Goal: Task Accomplishment & Management: Use online tool/utility

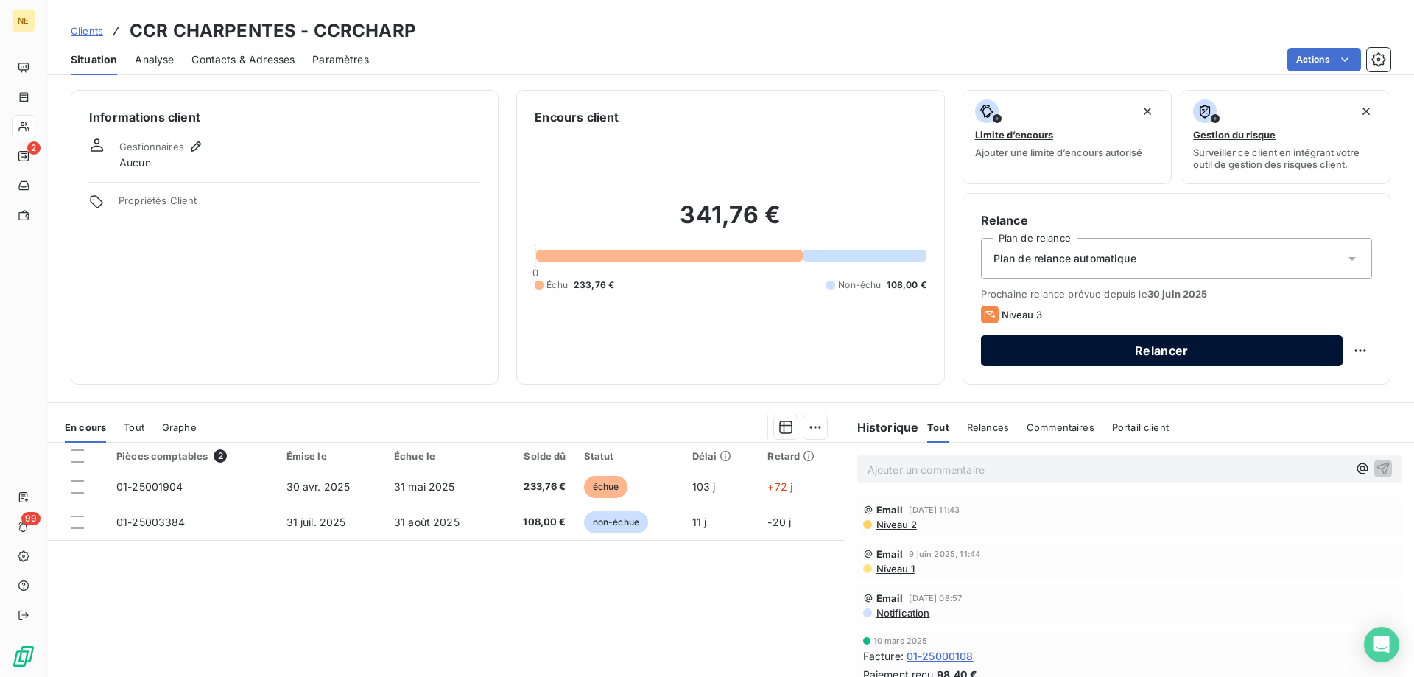
click at [1156, 346] on button "Relancer" at bounding box center [1162, 350] width 362 height 31
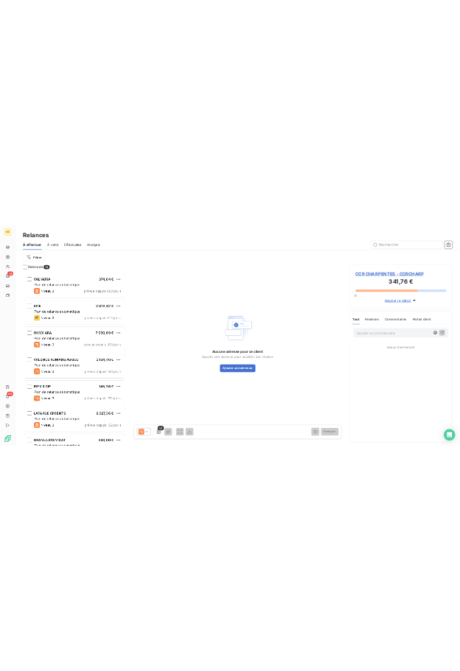
scroll to position [522, 306]
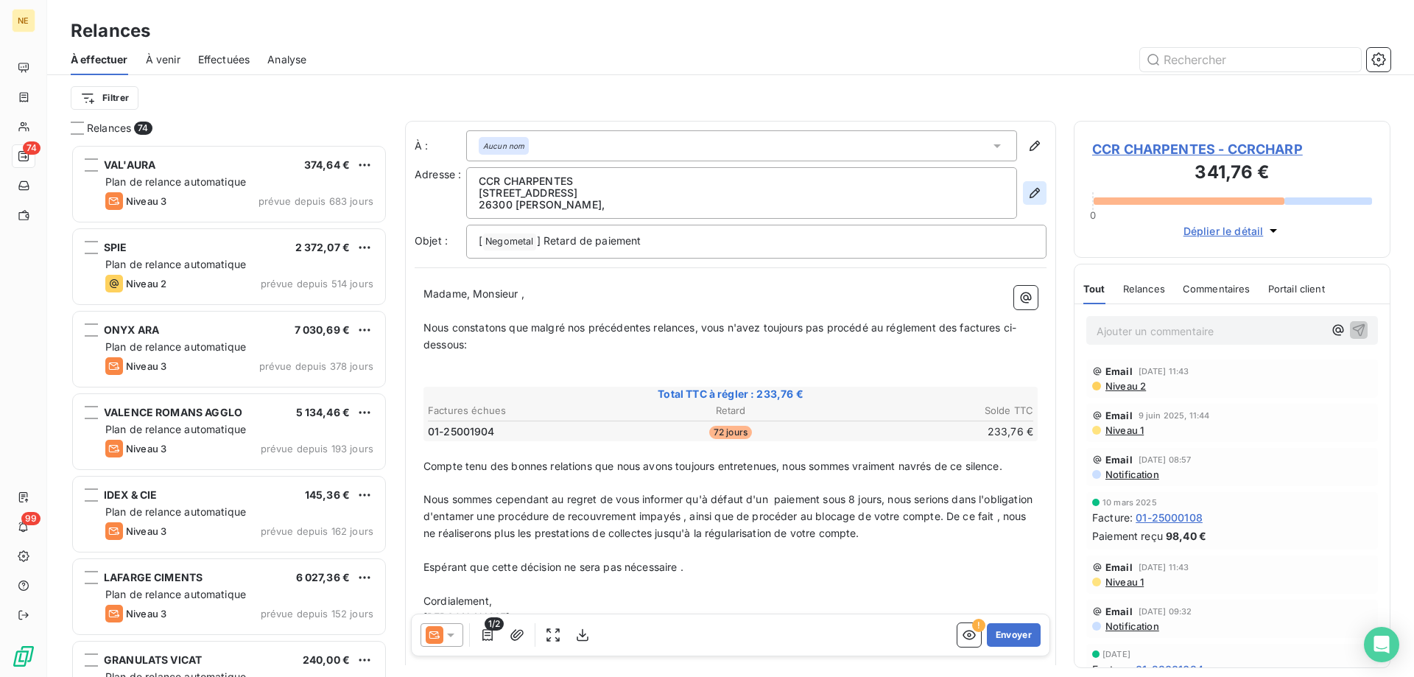
click at [1028, 197] on icon "button" at bounding box center [1035, 193] width 15 height 15
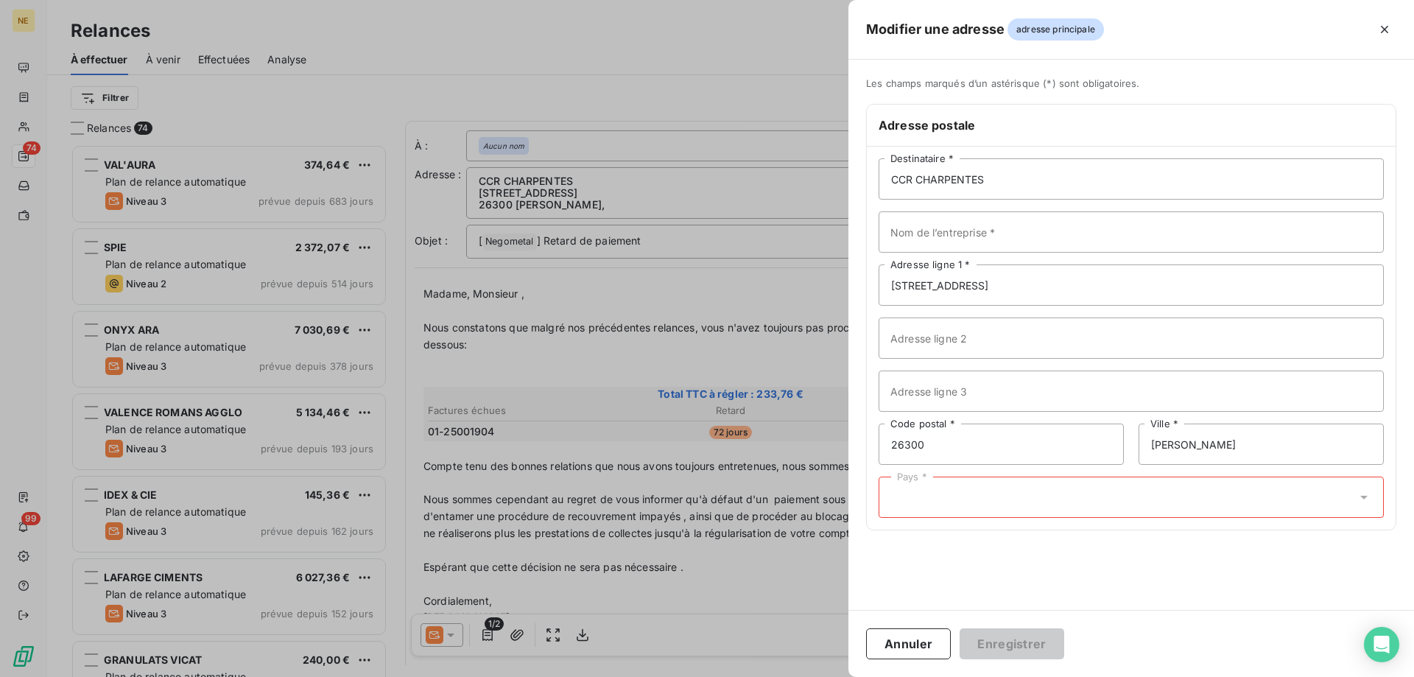
click at [1078, 492] on div "Pays *" at bounding box center [1131, 497] width 505 height 41
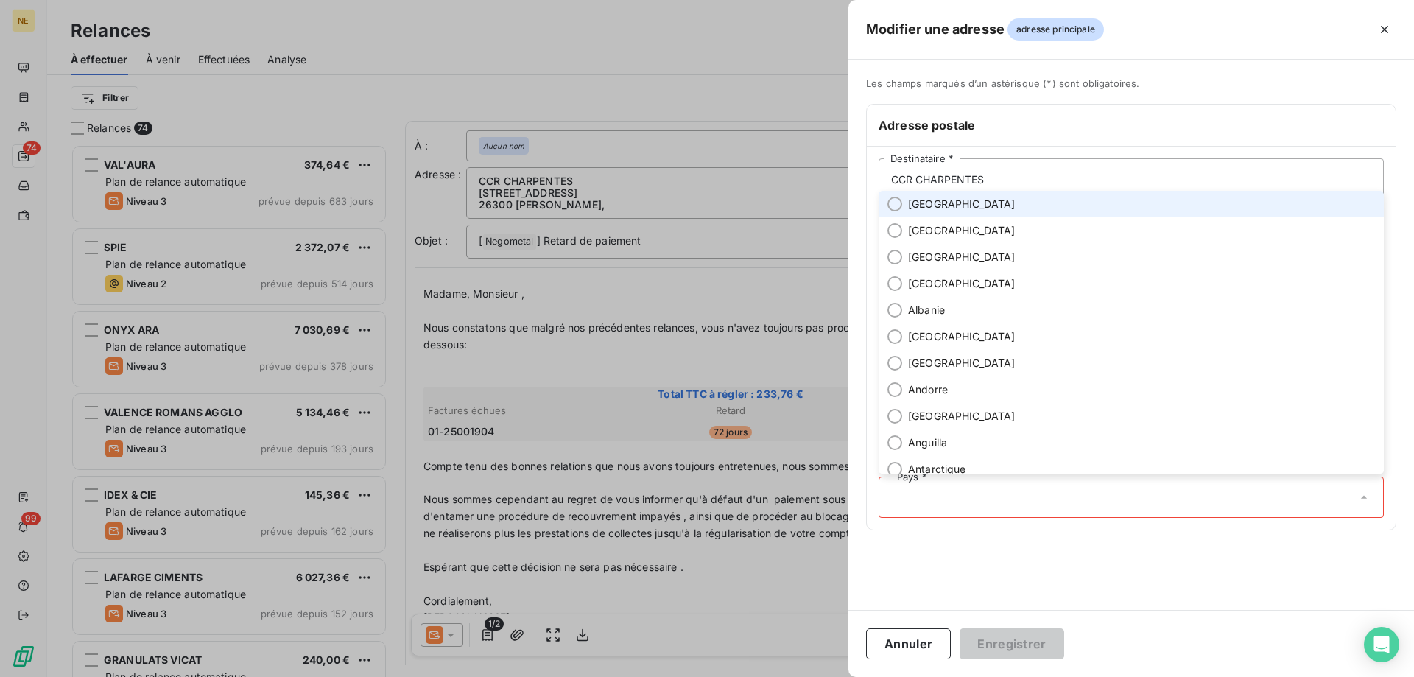
click at [900, 194] on li "[GEOGRAPHIC_DATA]" at bounding box center [1131, 204] width 505 height 27
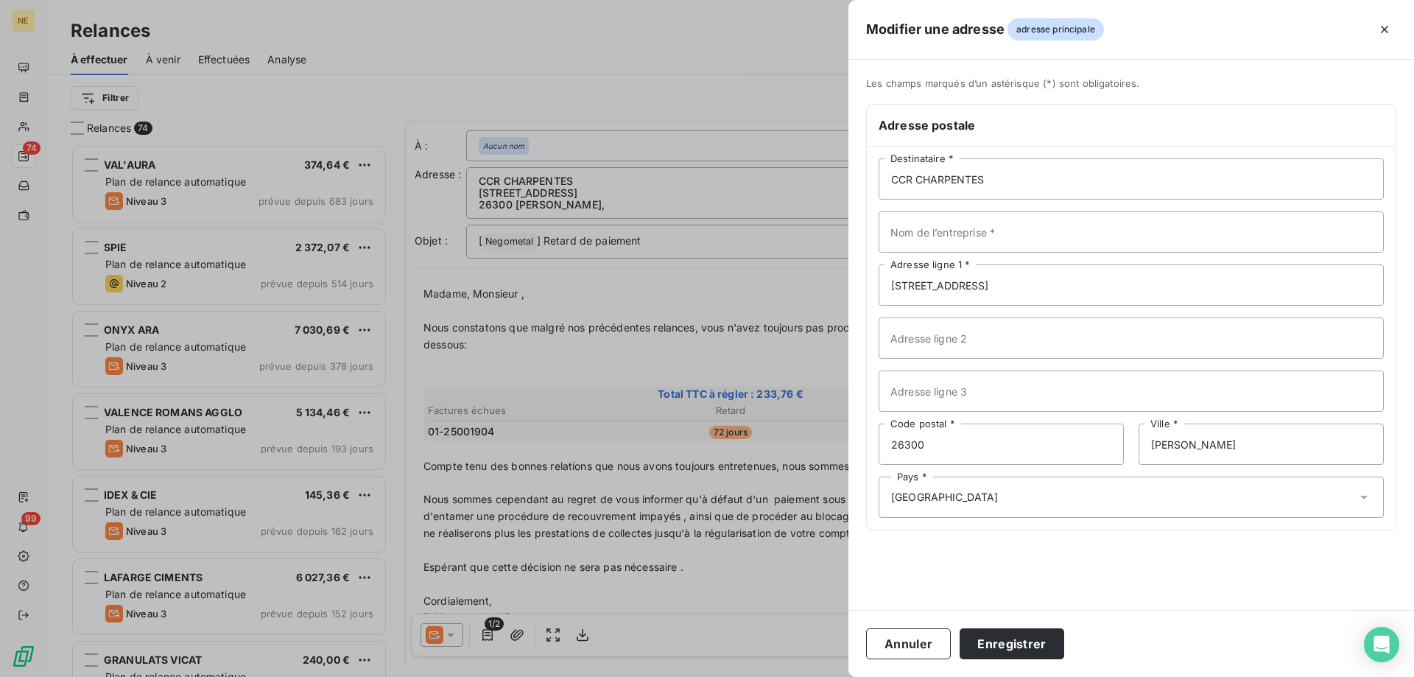
click at [1034, 662] on div "Annuler Enregistrer" at bounding box center [1132, 643] width 566 height 67
click at [1032, 655] on button "Enregistrer" at bounding box center [1012, 643] width 105 height 31
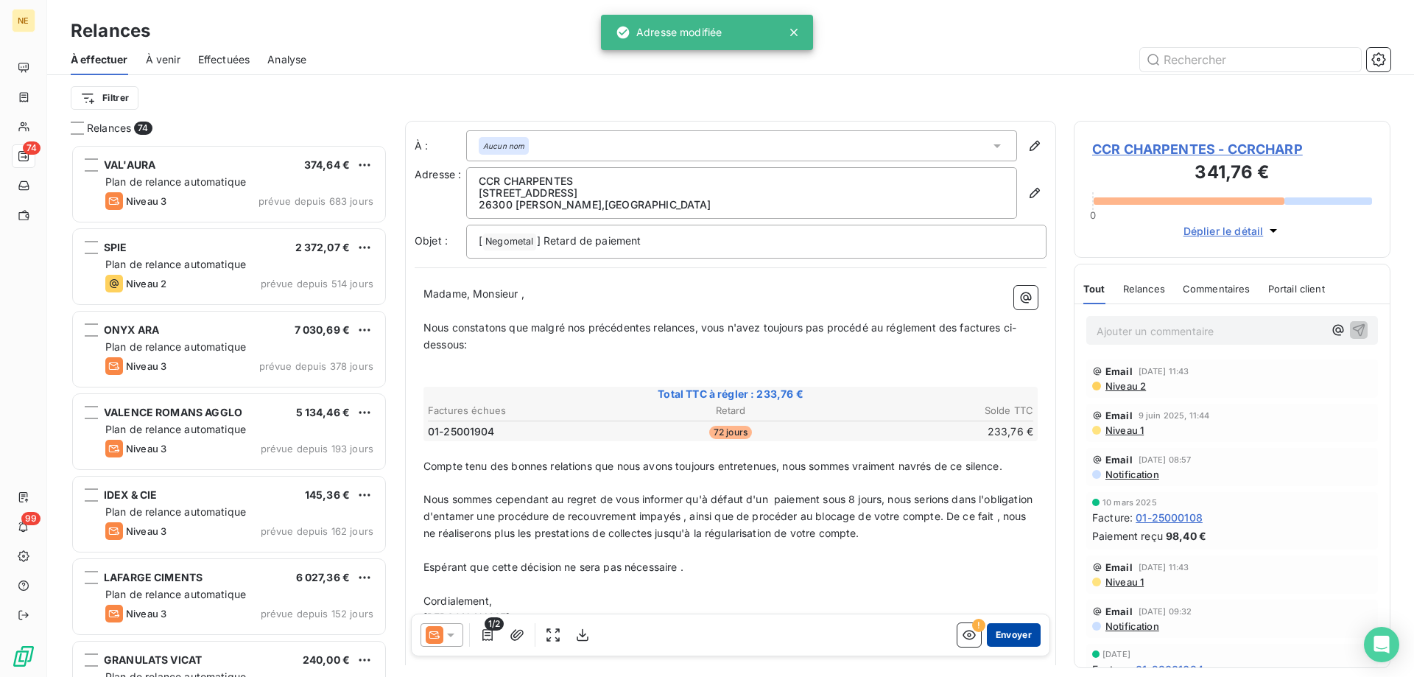
click at [1010, 638] on button "Envoyer" at bounding box center [1014, 635] width 54 height 24
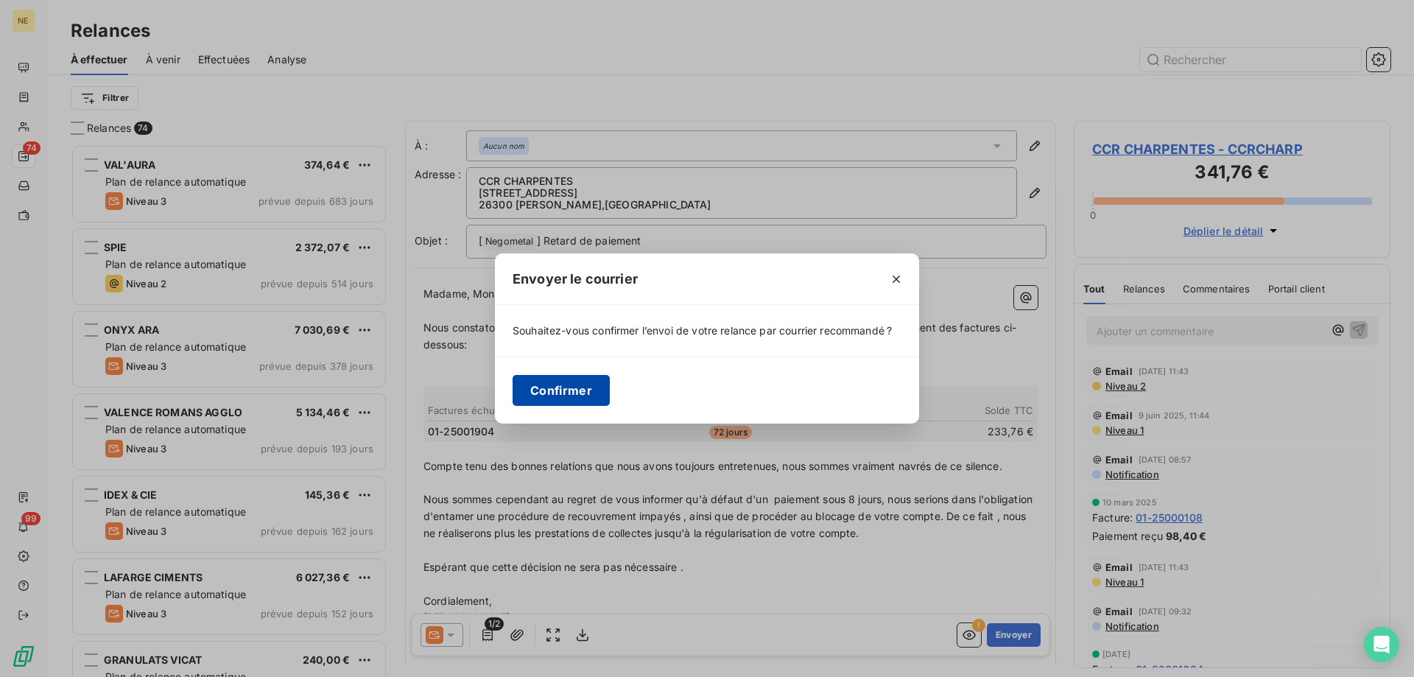
click at [522, 387] on button "Confirmer" at bounding box center [561, 390] width 97 height 31
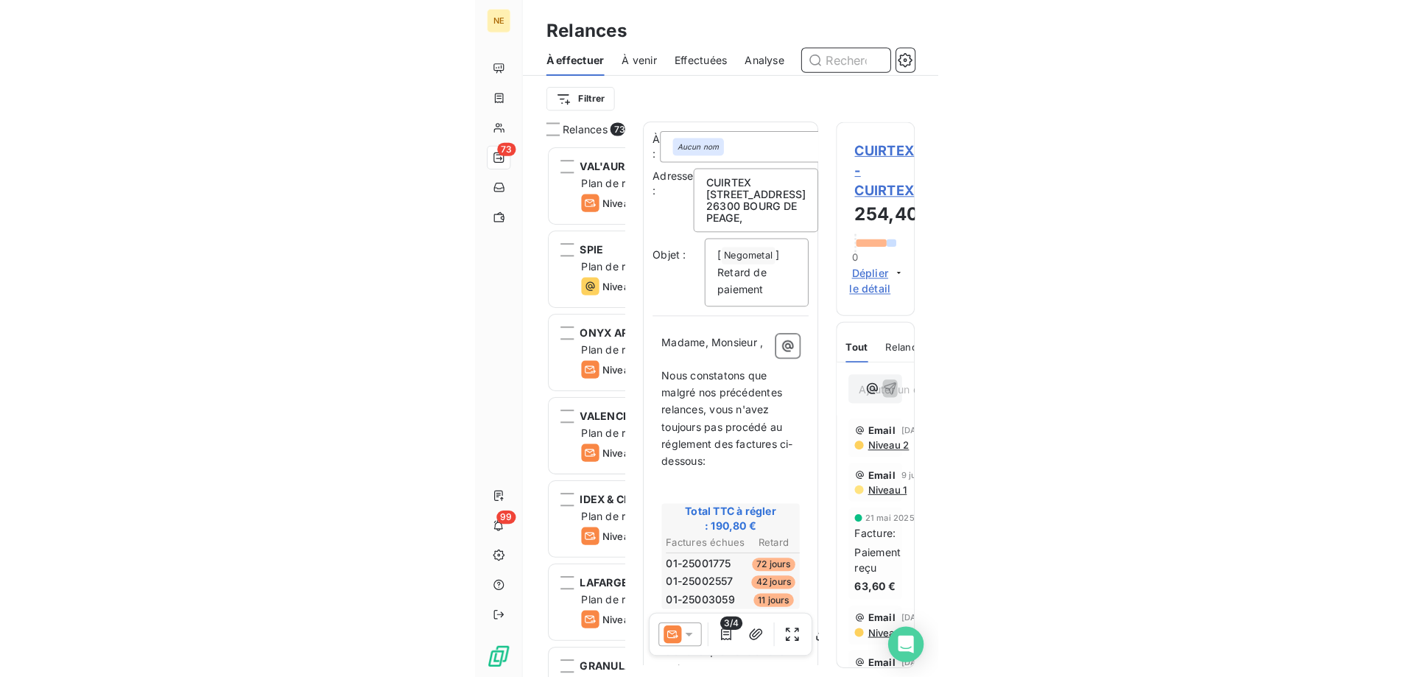
scroll to position [522, 306]
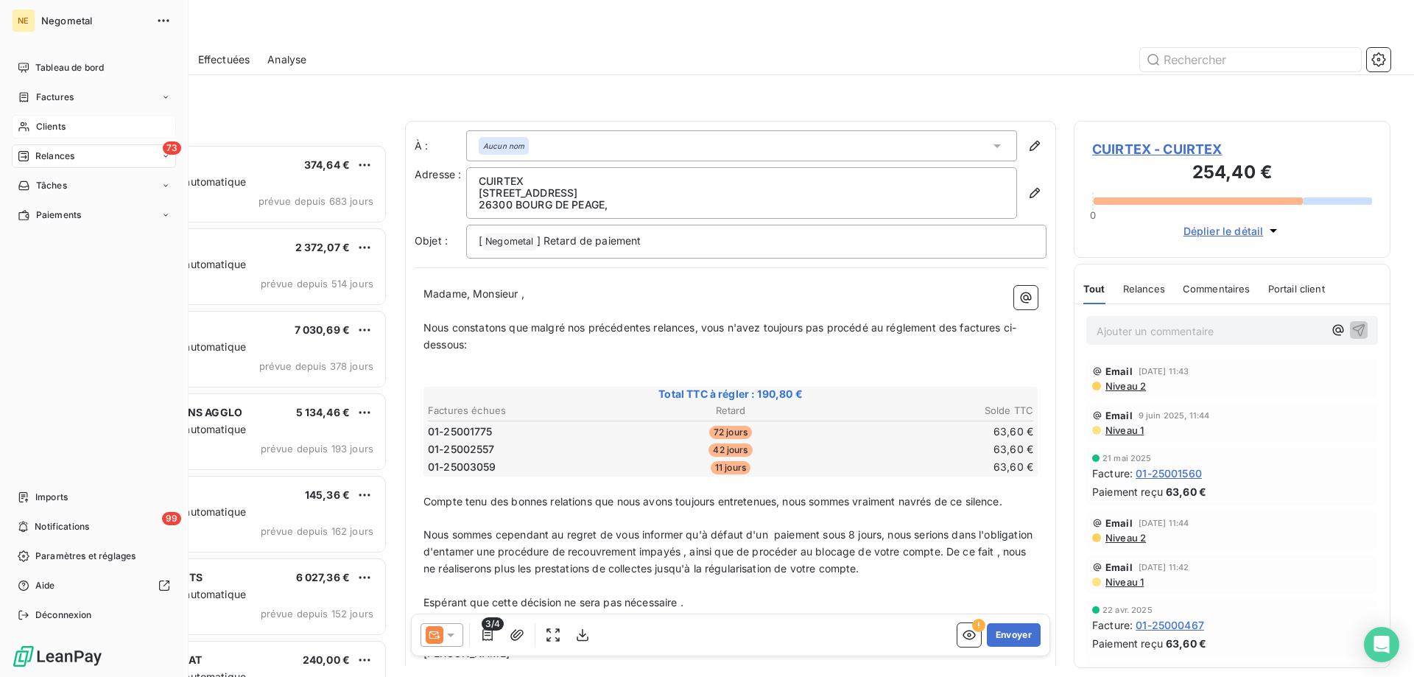
click at [36, 125] on span "Clients" at bounding box center [50, 126] width 29 height 13
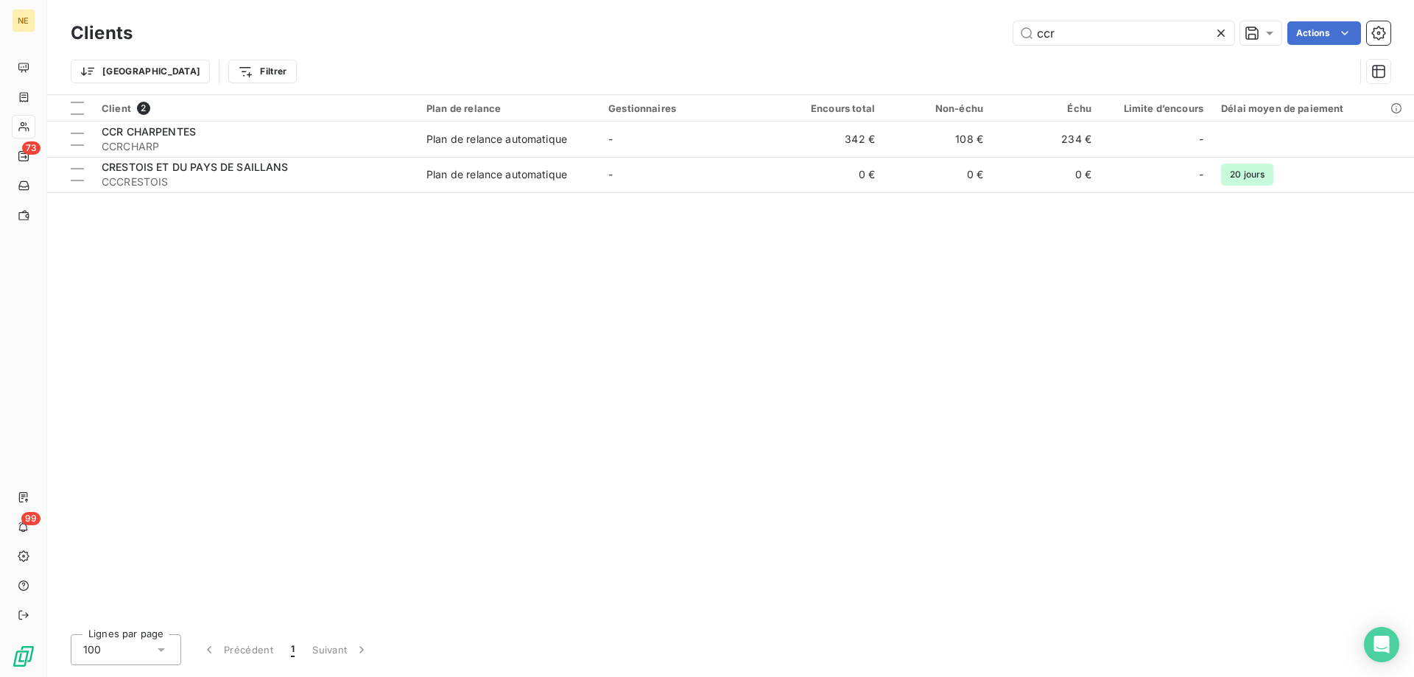
drag, startPoint x: 1076, startPoint y: 37, endPoint x: 1006, endPoint y: 35, distance: 70.7
click at [1006, 35] on div "ccr Actions" at bounding box center [770, 33] width 1241 height 24
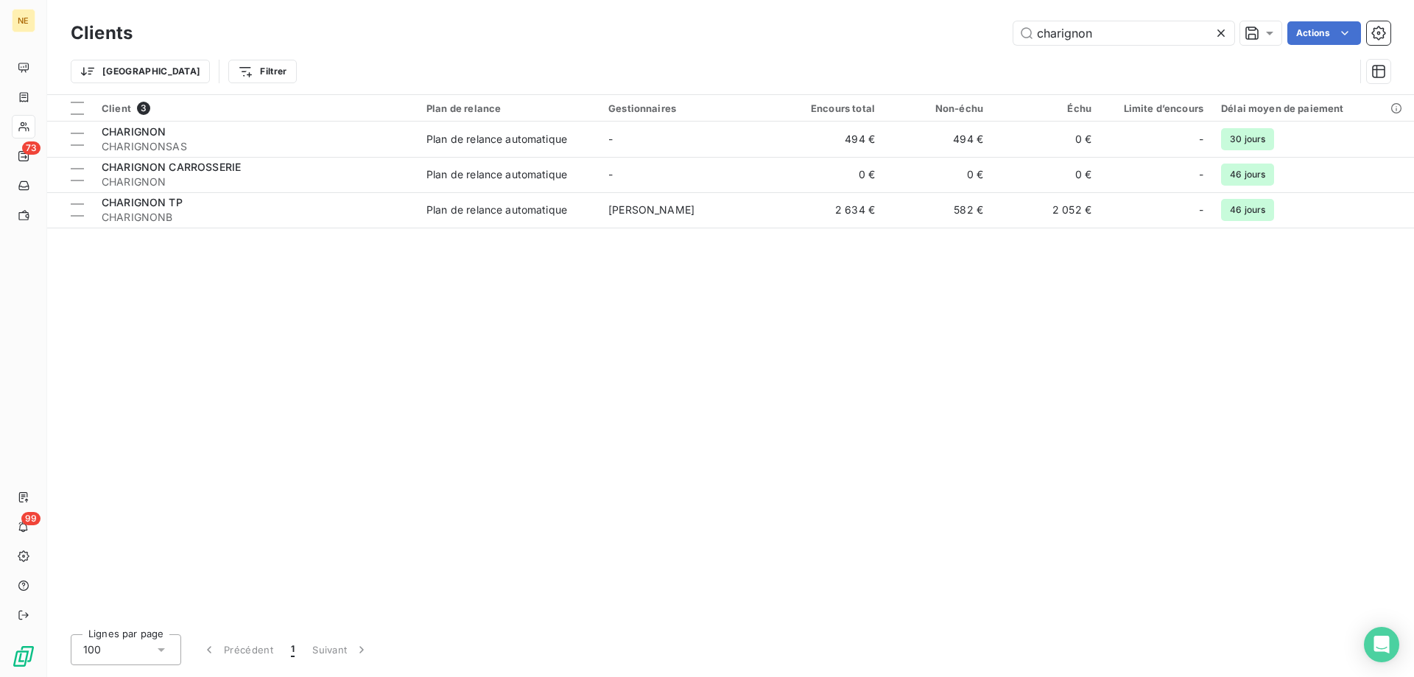
type input "charignon"
click at [385, 229] on div "Client 3 Plan de relance Gestionnaires Encours total Non-échu Échu Limite d’enc…" at bounding box center [730, 358] width 1367 height 527
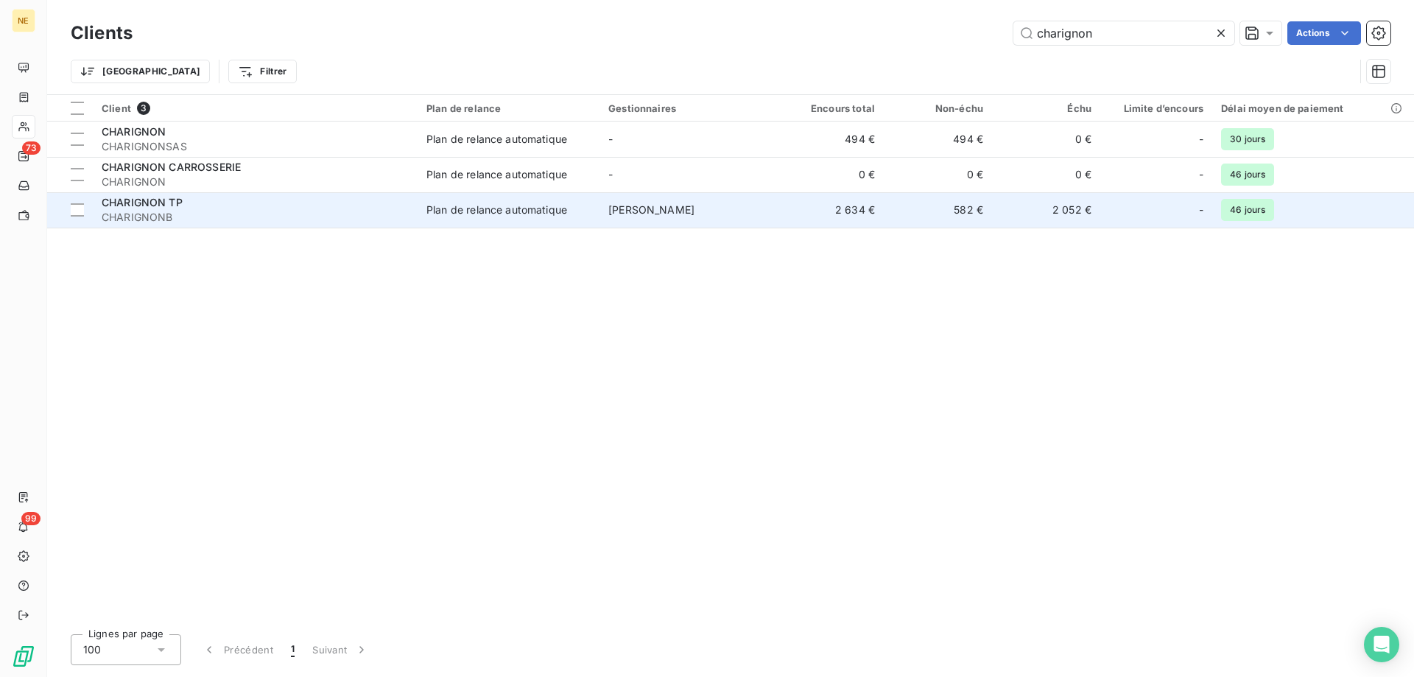
click at [372, 200] on div "CHARIGNON TP" at bounding box center [255, 202] width 307 height 15
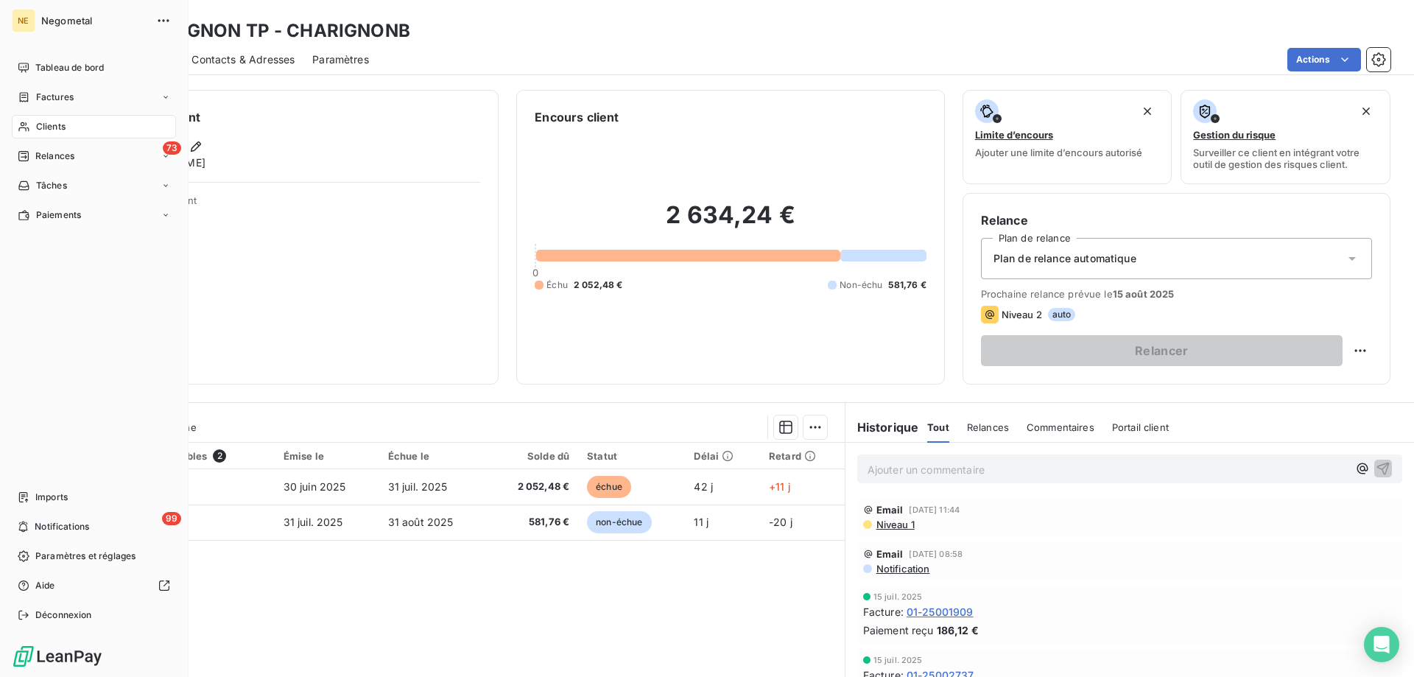
click at [59, 127] on span "Clients" at bounding box center [50, 126] width 29 height 13
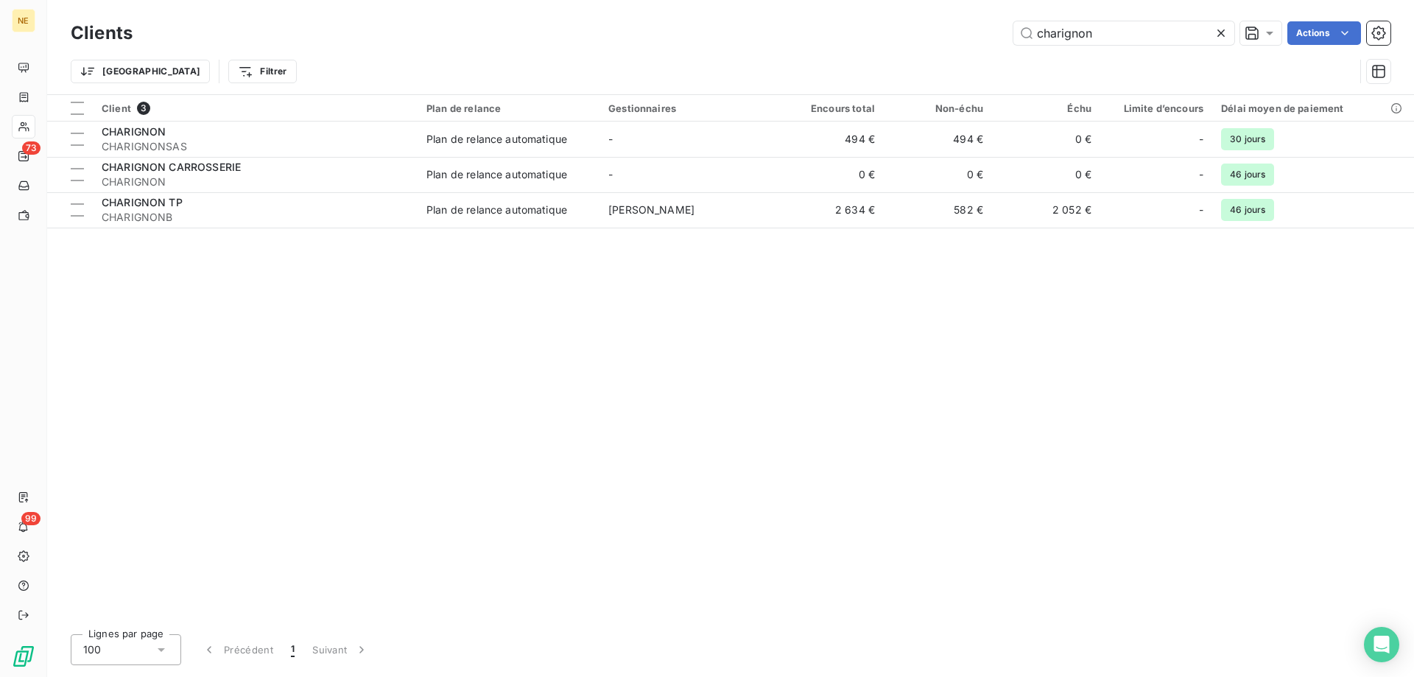
drag, startPoint x: 1126, startPoint y: 35, endPoint x: 1008, endPoint y: 37, distance: 118.6
click at [1008, 37] on div "charignon Actions" at bounding box center [770, 33] width 1241 height 24
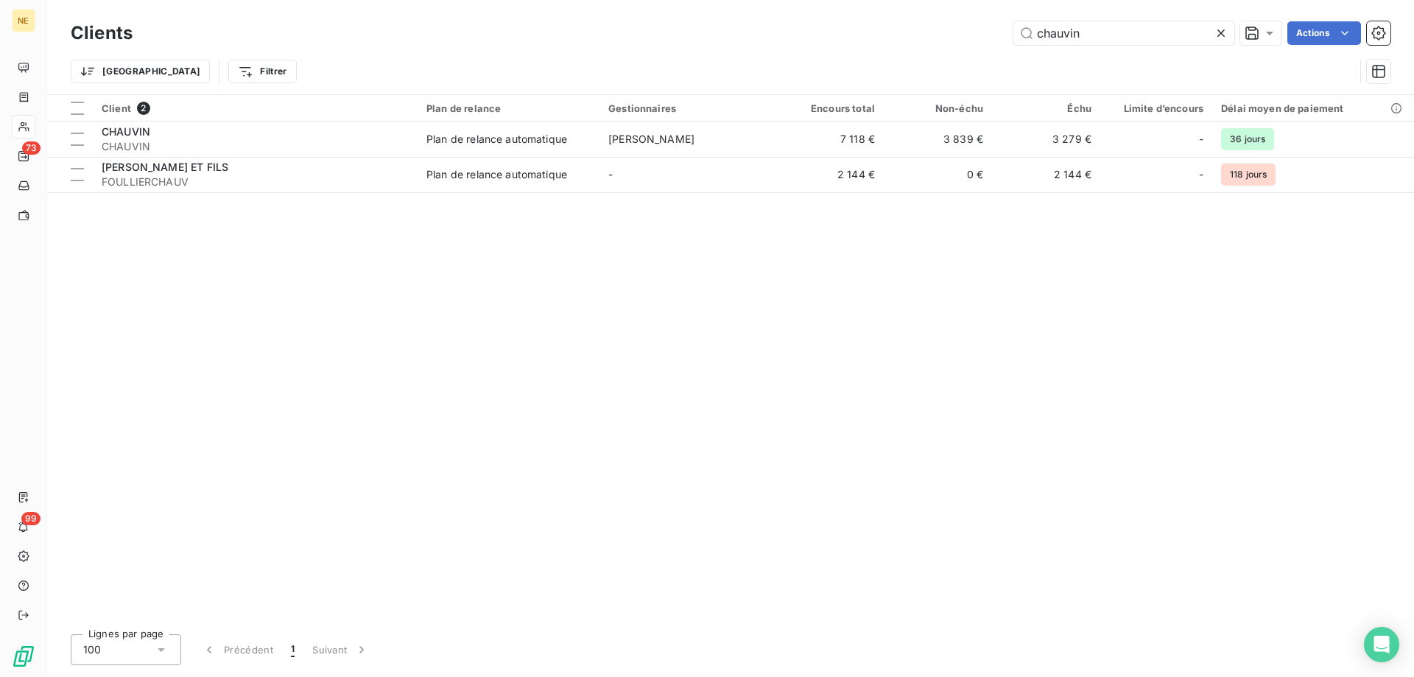
type input "chauvin"
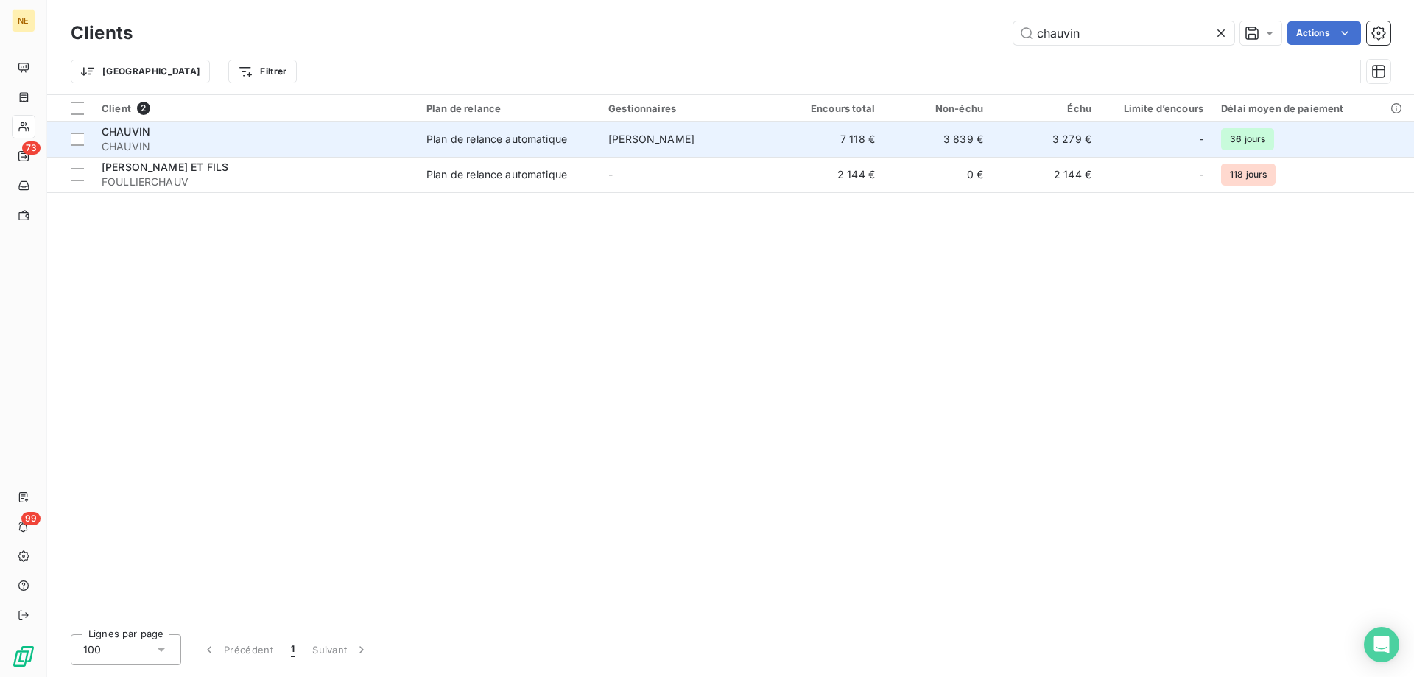
click at [791, 146] on td "7 118 €" at bounding box center [830, 139] width 108 height 35
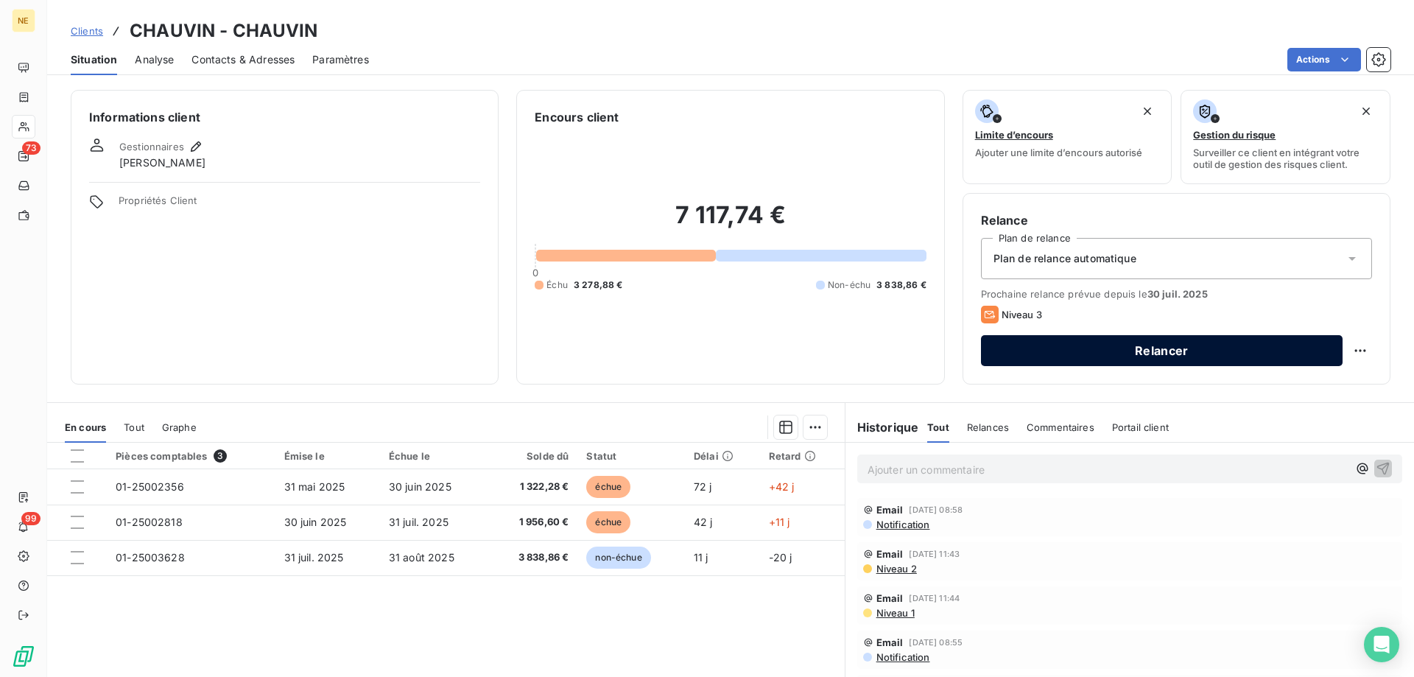
click at [1143, 348] on button "Relancer" at bounding box center [1162, 350] width 362 height 31
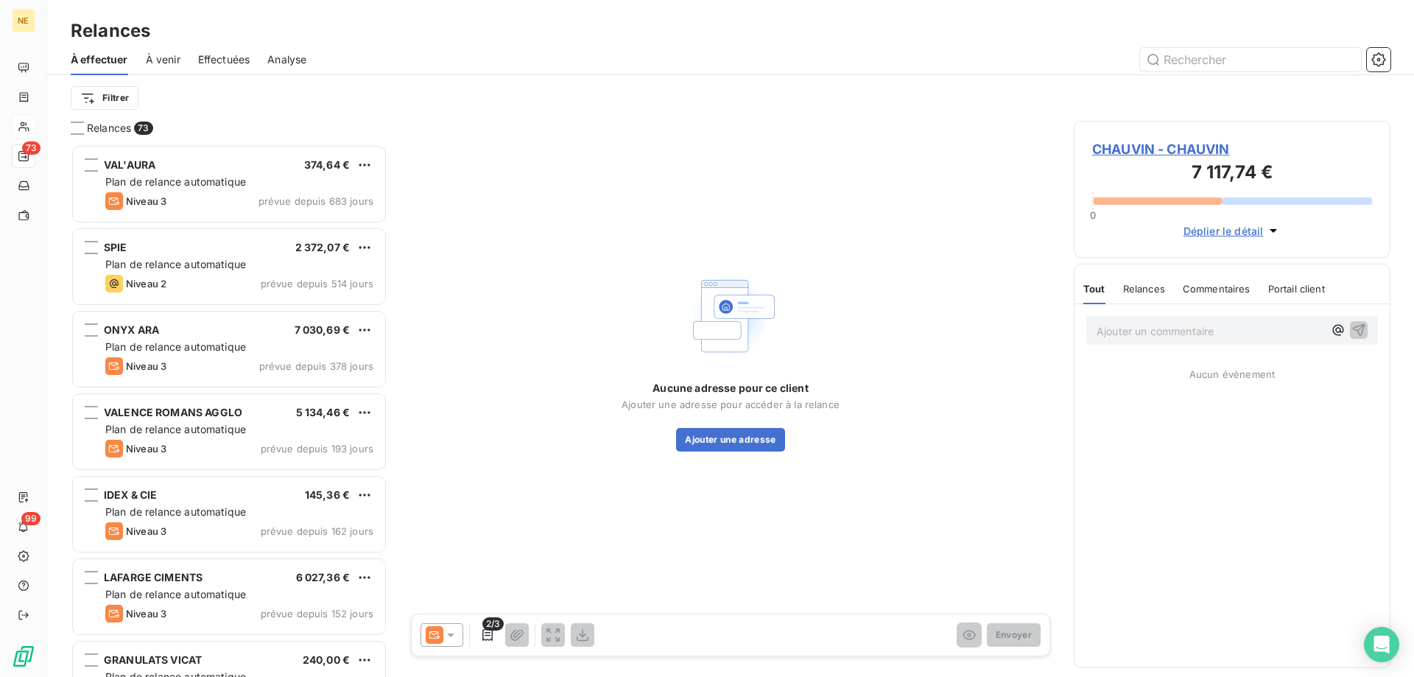
scroll to position [522, 306]
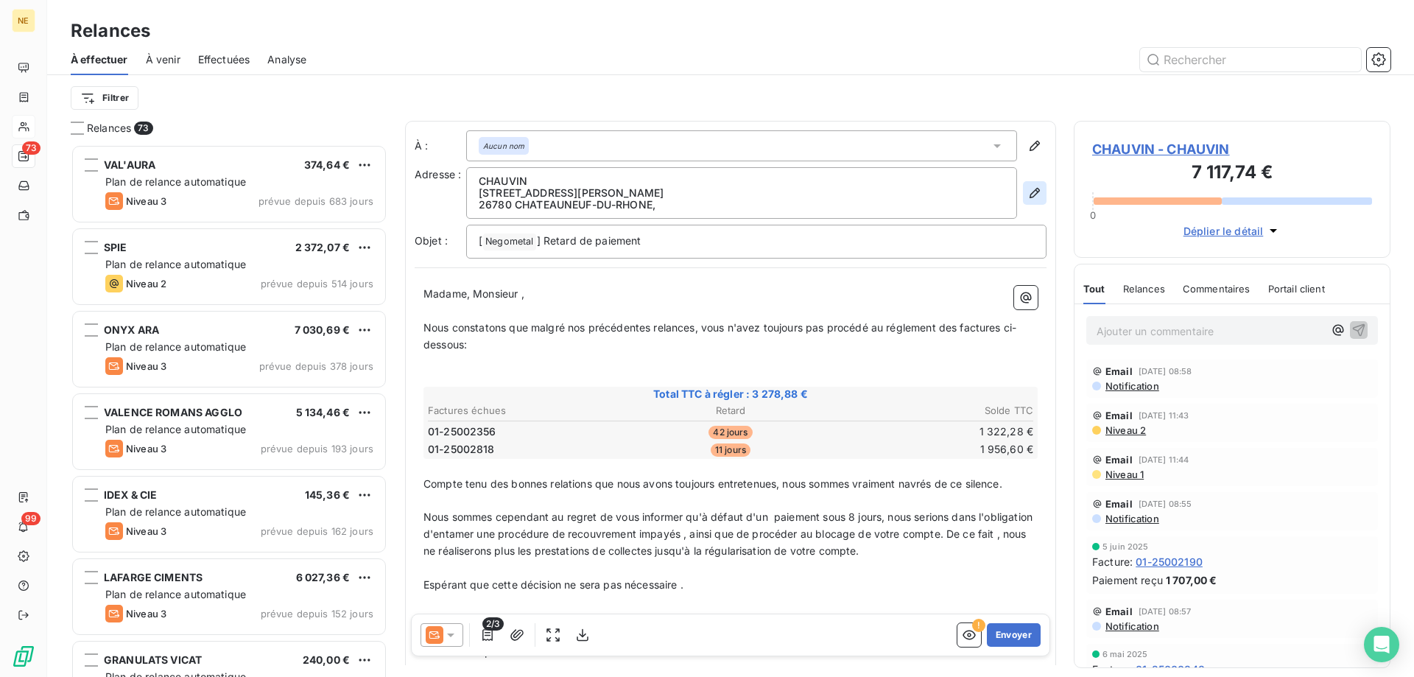
click at [1031, 189] on icon "button" at bounding box center [1035, 193] width 15 height 15
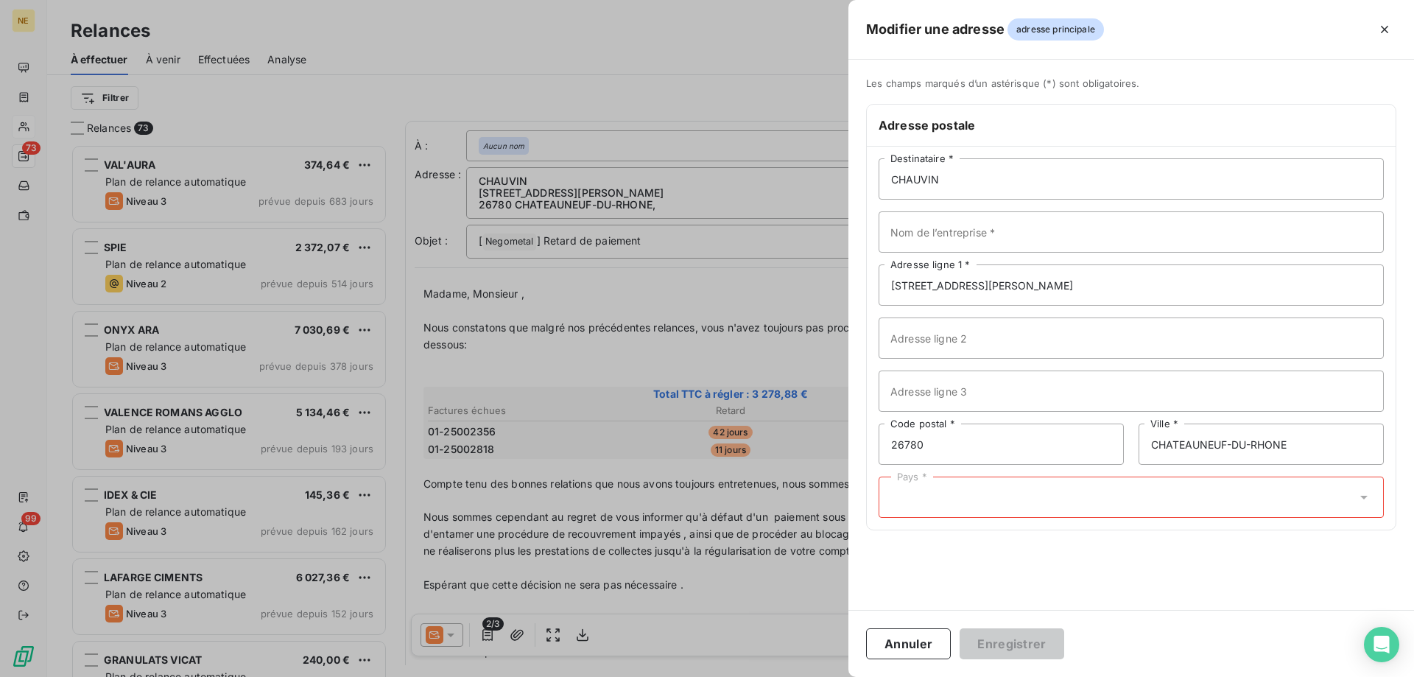
click at [978, 505] on div "Pays *" at bounding box center [1131, 497] width 505 height 41
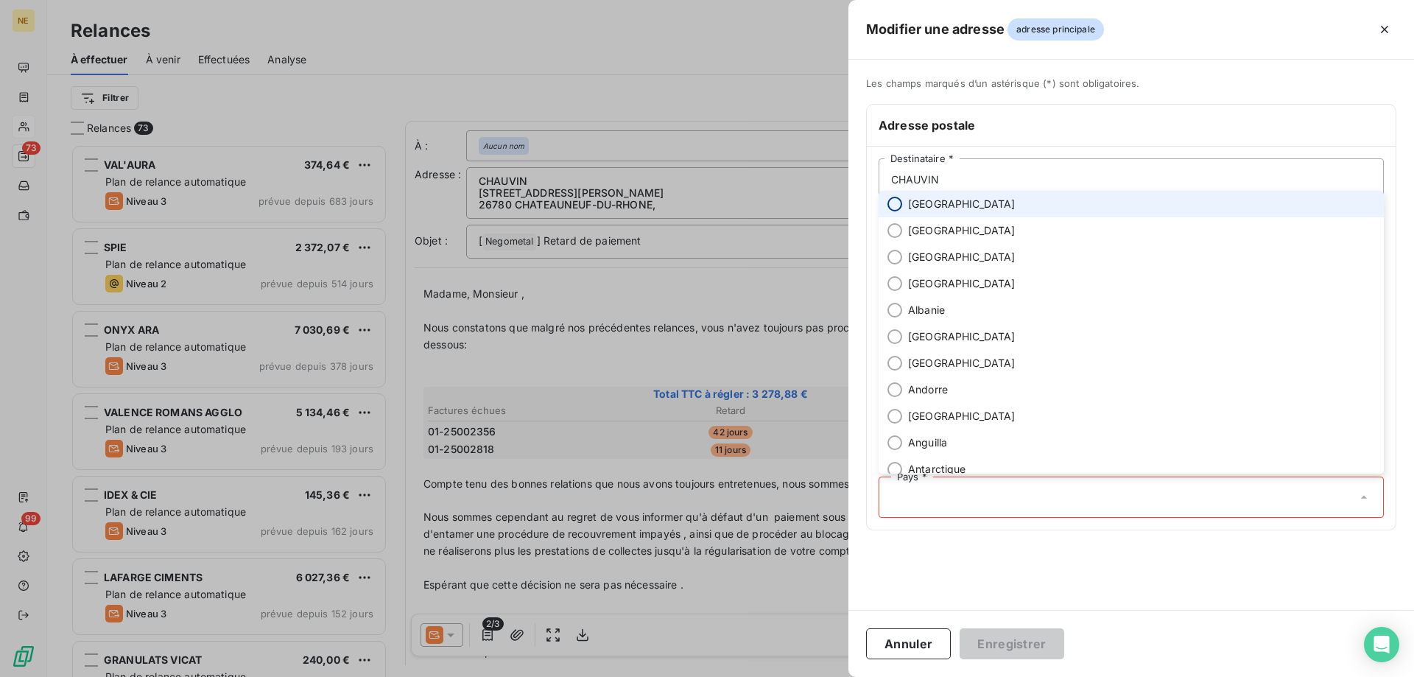
click at [893, 206] on input "radio" at bounding box center [895, 204] width 15 height 15
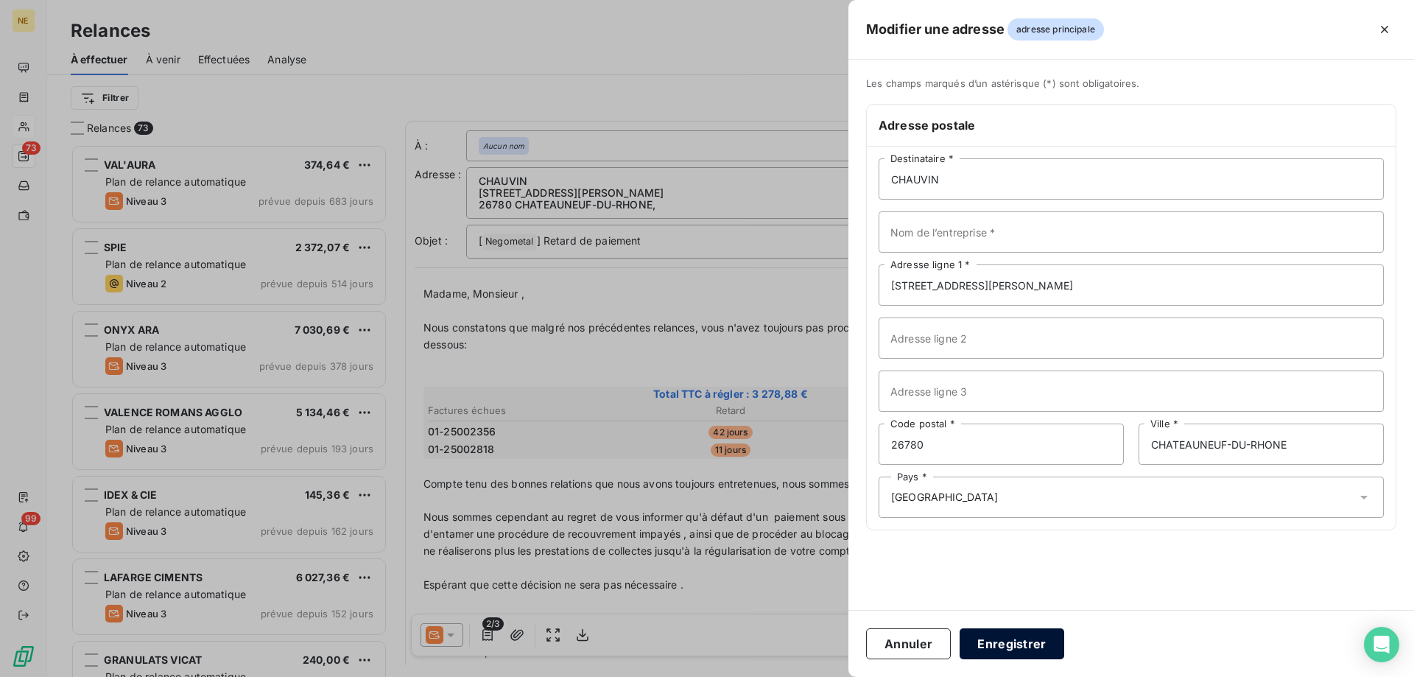
click at [1008, 637] on button "Enregistrer" at bounding box center [1012, 643] width 105 height 31
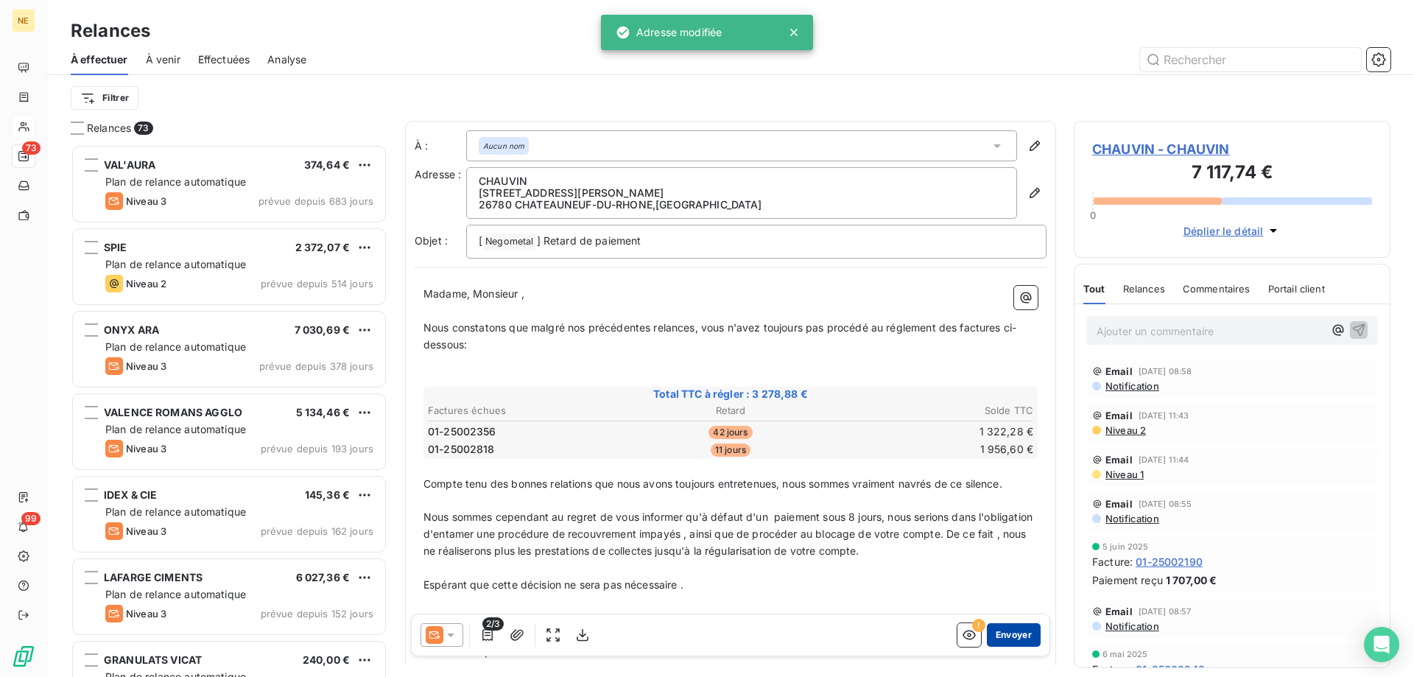
click at [992, 630] on button "Envoyer" at bounding box center [1014, 635] width 54 height 24
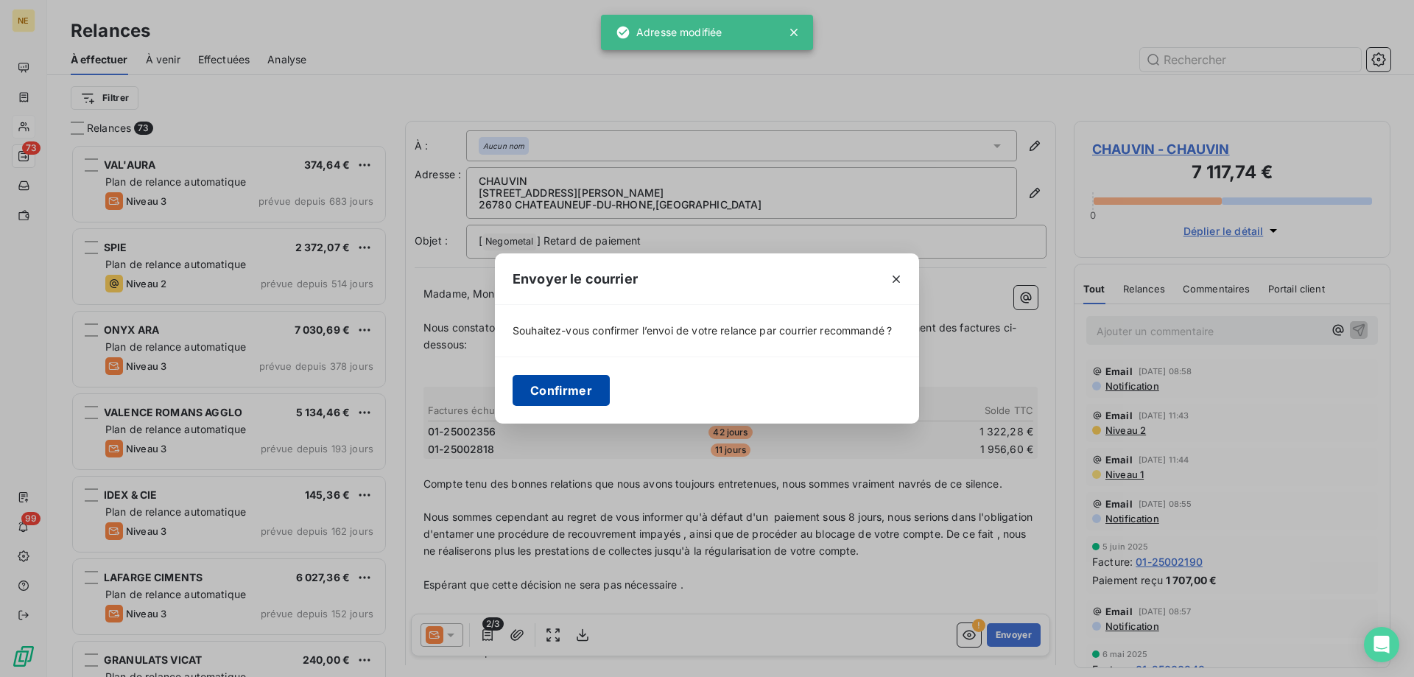
click at [569, 390] on button "Confirmer" at bounding box center [561, 390] width 97 height 31
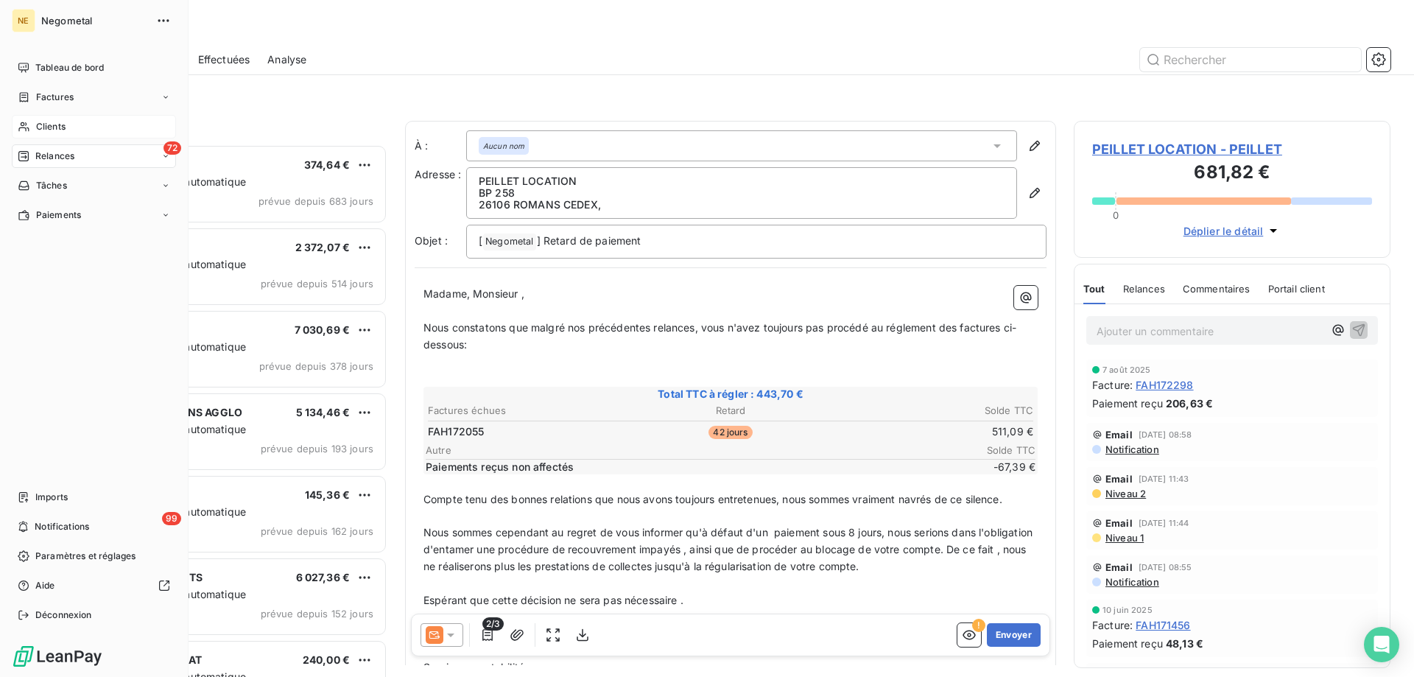
click at [49, 126] on span "Clients" at bounding box center [50, 126] width 29 height 13
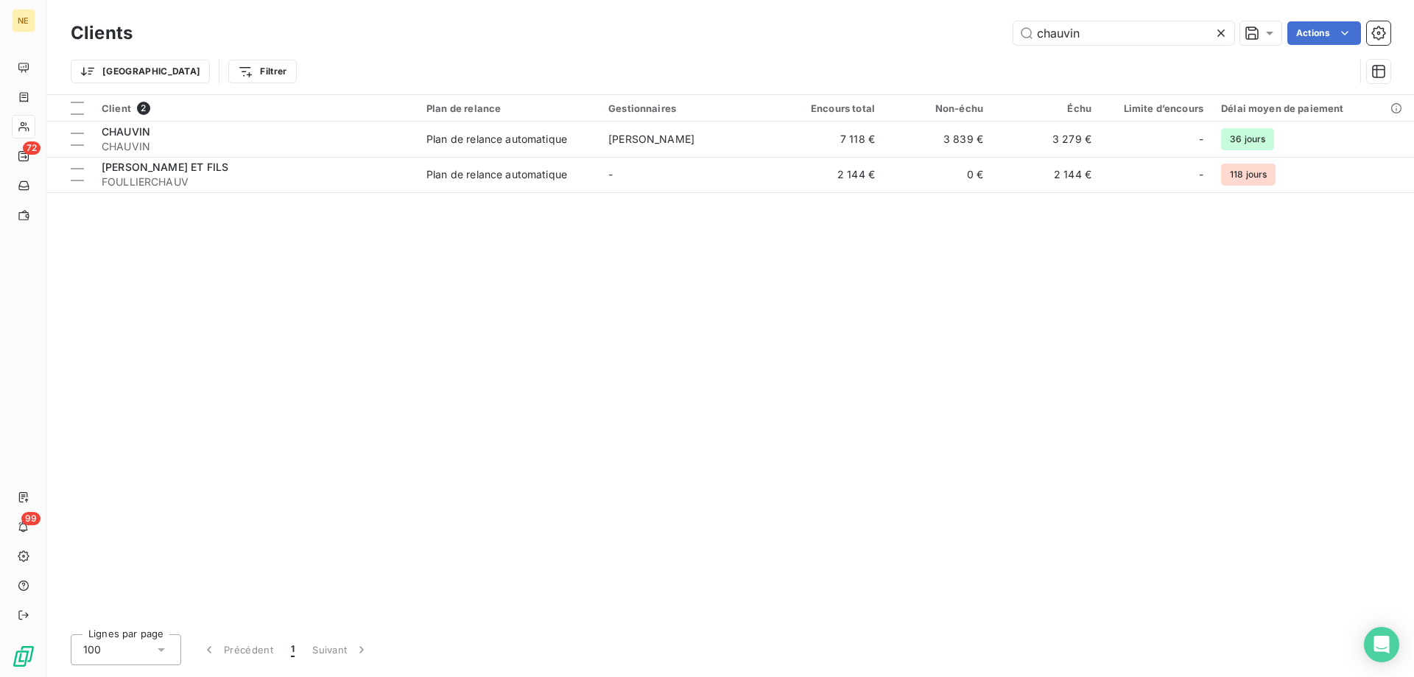
drag, startPoint x: 1086, startPoint y: 35, endPoint x: 1050, endPoint y: 20, distance: 39.3
click at [1050, 20] on div "Clients chauvin Actions" at bounding box center [731, 33] width 1320 height 31
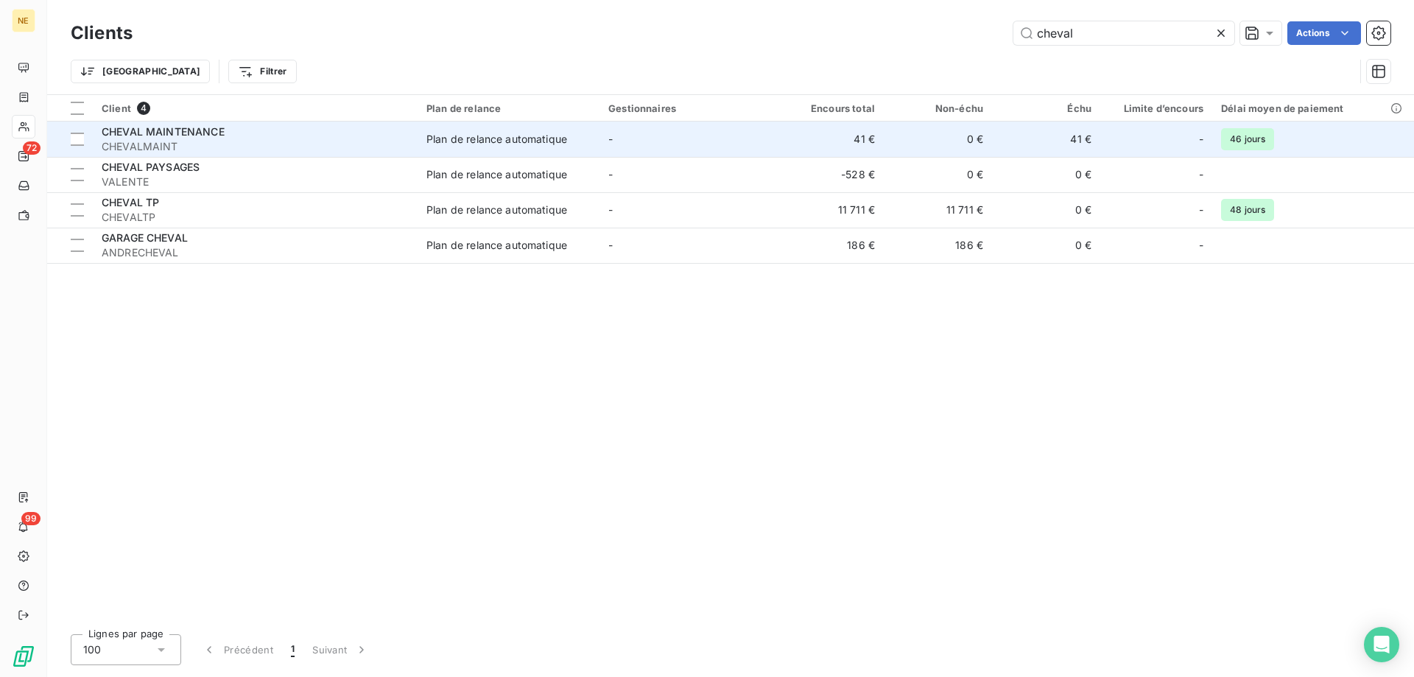
type input "cheval"
click at [329, 143] on span "CHEVALMAINT" at bounding box center [255, 146] width 307 height 15
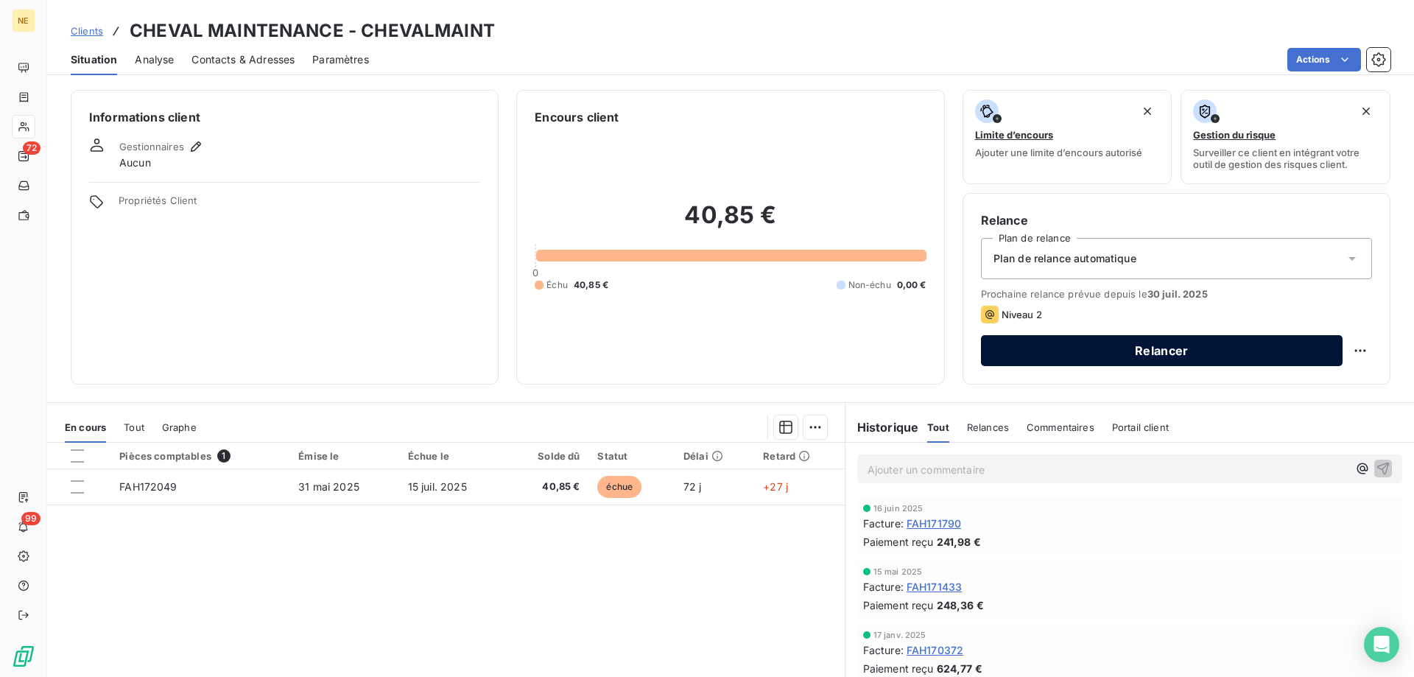
click at [1086, 345] on button "Relancer" at bounding box center [1162, 350] width 362 height 31
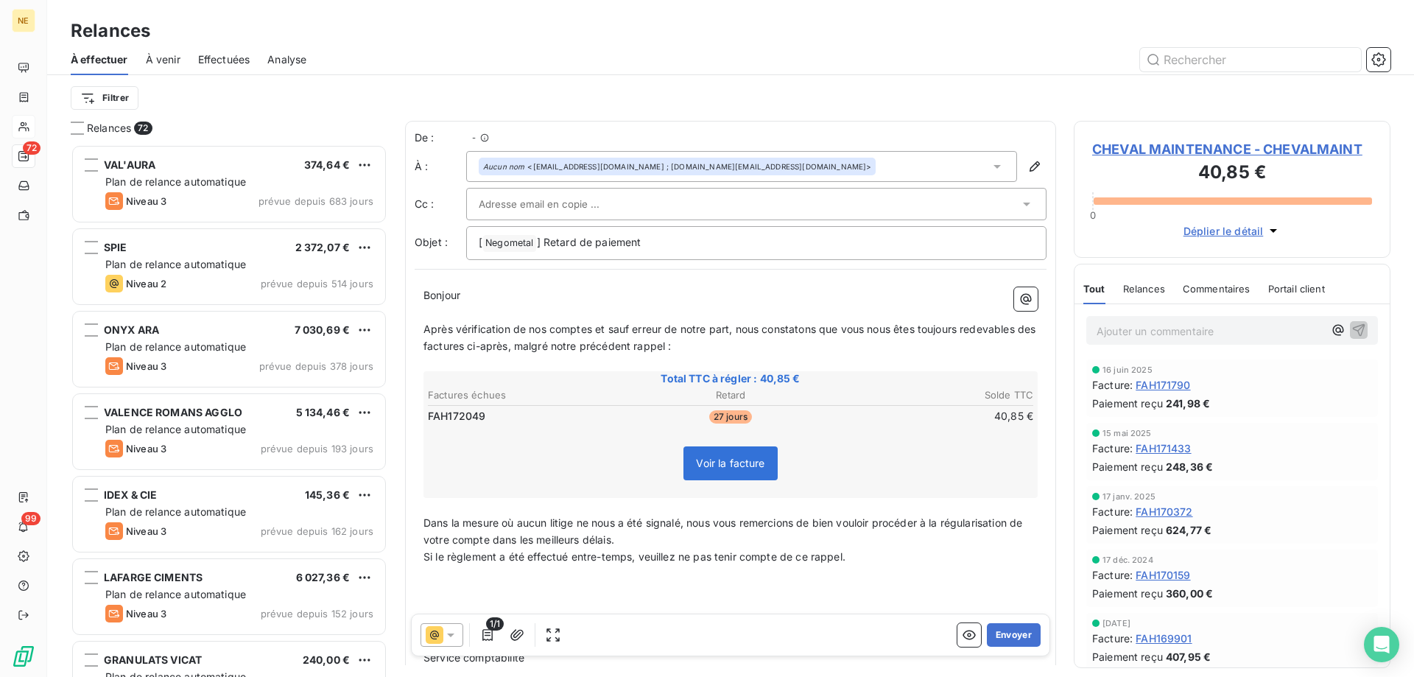
scroll to position [522, 306]
click at [1028, 160] on icon "button" at bounding box center [1035, 166] width 15 height 15
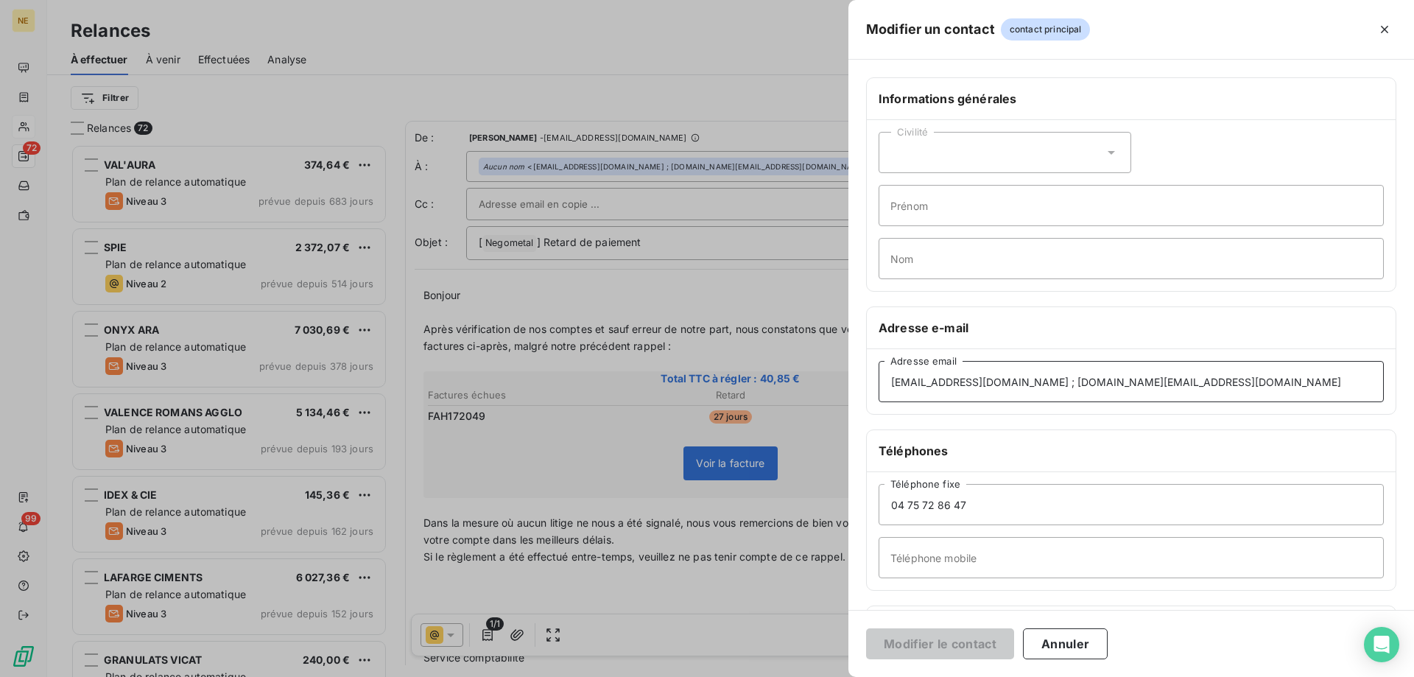
drag, startPoint x: 1266, startPoint y: 379, endPoint x: 1066, endPoint y: 393, distance: 200.1
click at [1066, 393] on input "[EMAIL_ADDRESS][DOMAIN_NAME] ; [DOMAIN_NAME][EMAIL_ADDRESS][DOMAIN_NAME]" at bounding box center [1131, 381] width 505 height 41
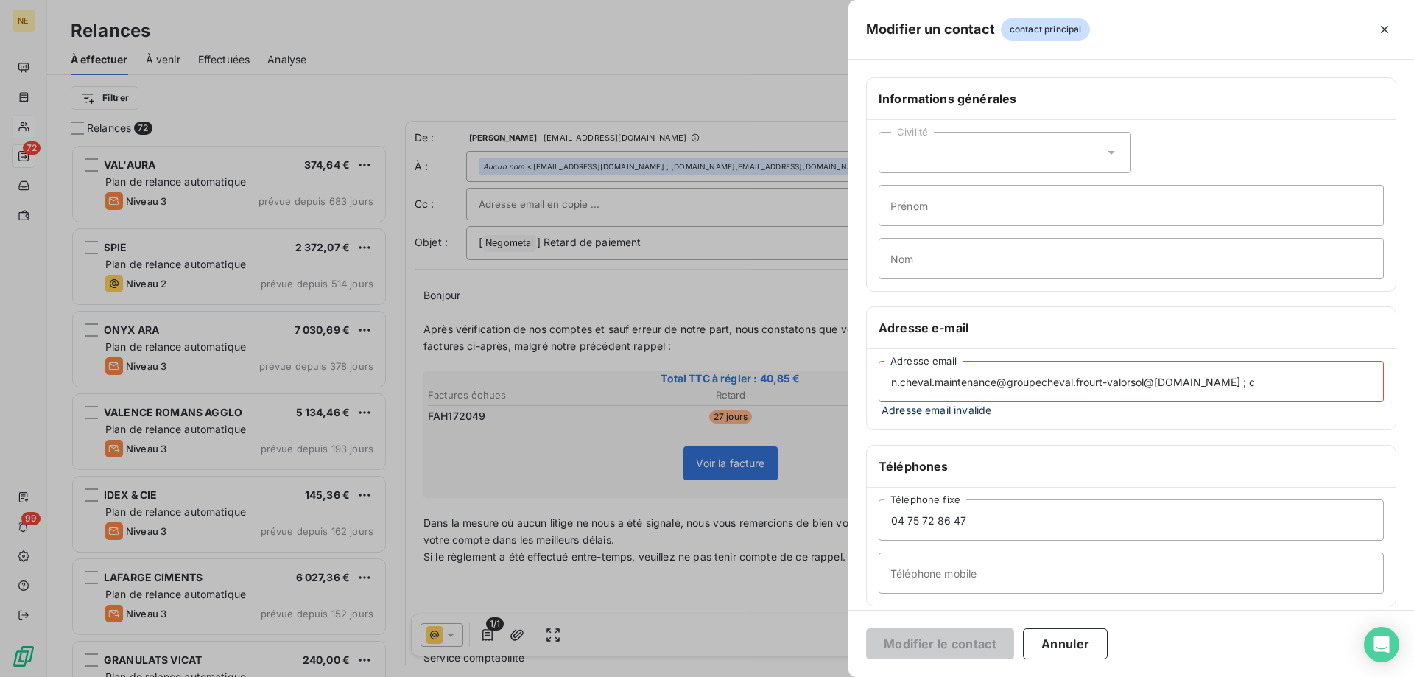
drag, startPoint x: 1246, startPoint y: 381, endPoint x: 823, endPoint y: 385, distance: 422.9
click at [823, 676] on div "Modifier un contact contact principal Informations générales Civilité Prénom No…" at bounding box center [707, 677] width 1414 height 0
paste input "[EMAIL_ADDRESS][DOMAIN_NAME]"
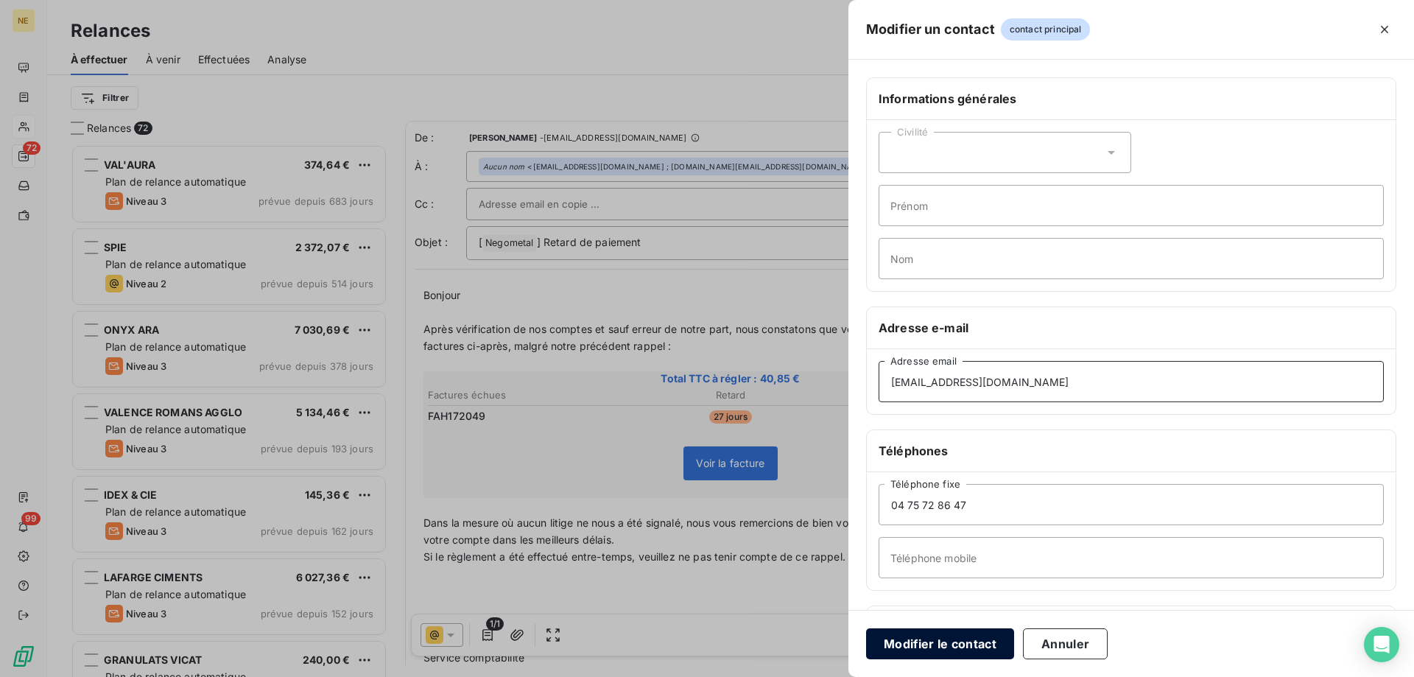
type input "[EMAIL_ADDRESS][DOMAIN_NAME]"
click at [936, 647] on button "Modifier le contact" at bounding box center [940, 643] width 148 height 31
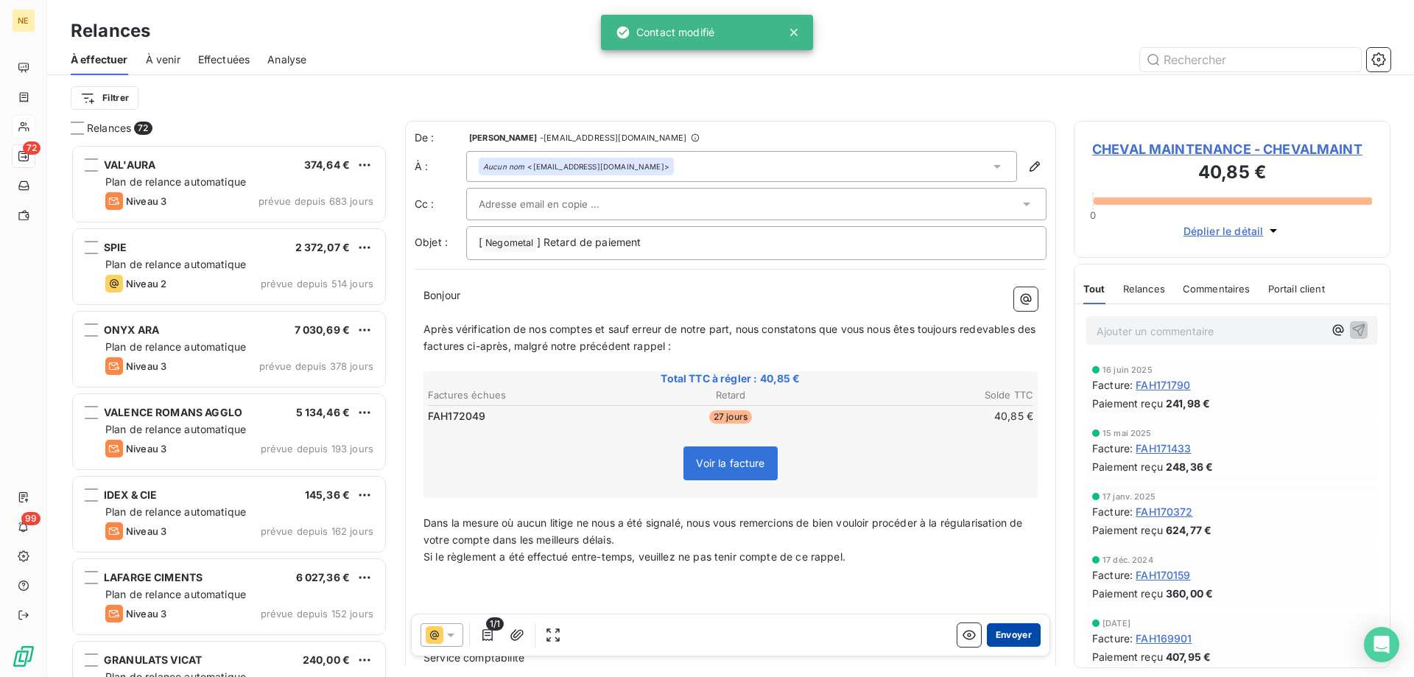
click at [1011, 636] on button "Envoyer" at bounding box center [1014, 635] width 54 height 24
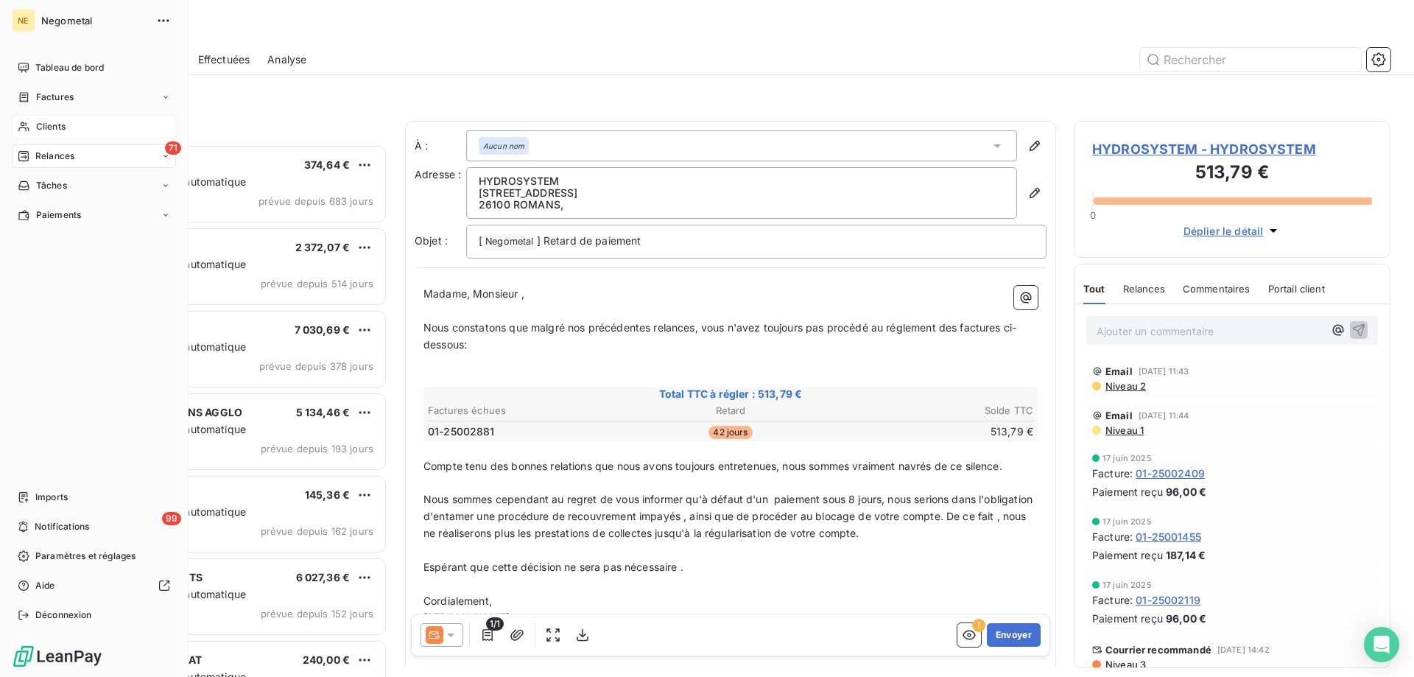
click at [28, 122] on icon at bounding box center [24, 127] width 13 height 12
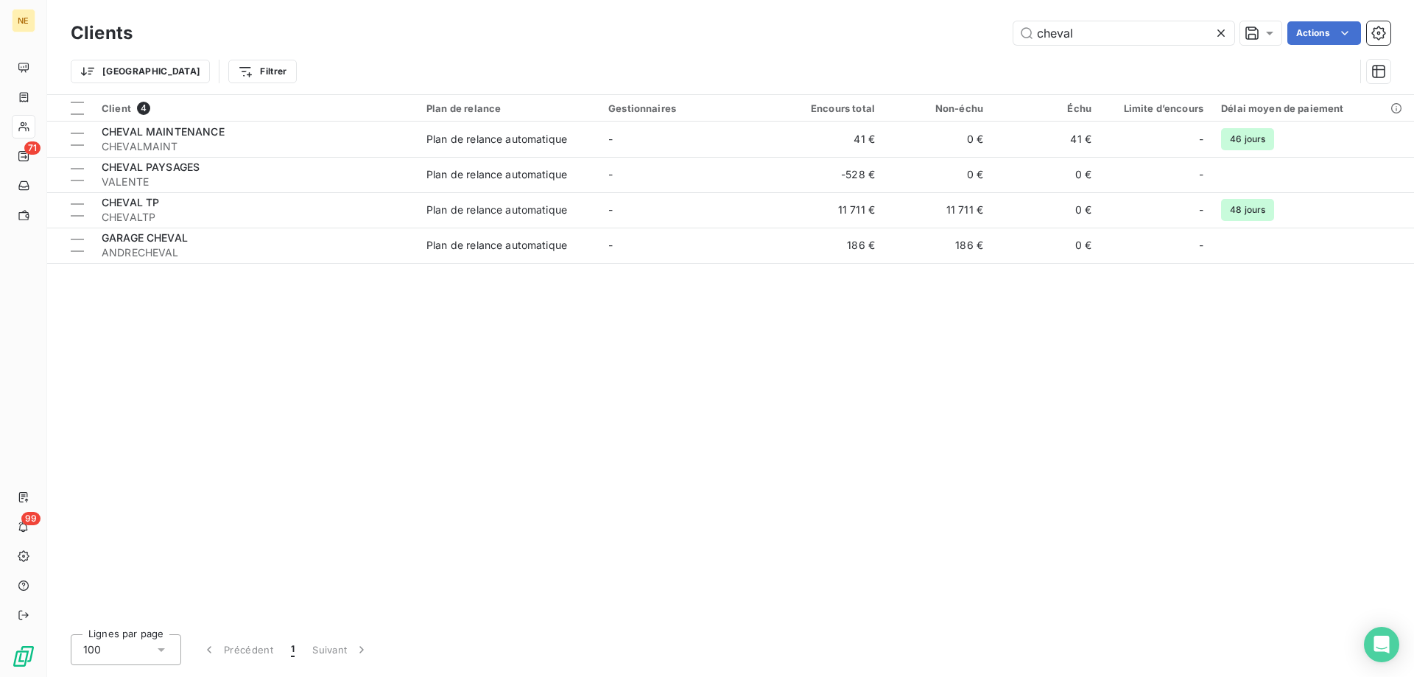
drag, startPoint x: 1115, startPoint y: 29, endPoint x: 905, endPoint y: 35, distance: 210.0
click at [905, 35] on div "cheval Actions" at bounding box center [770, 33] width 1241 height 24
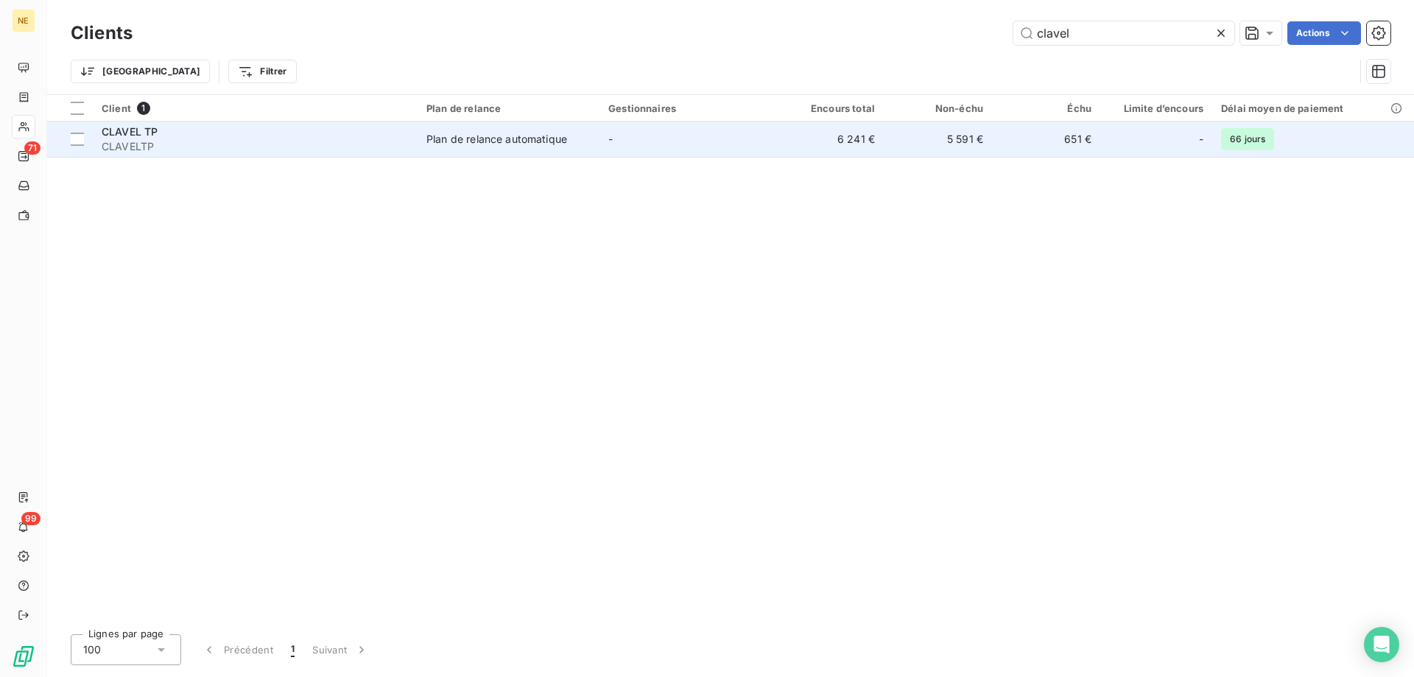
type input "clavel"
click at [659, 137] on td "-" at bounding box center [688, 139] width 176 height 35
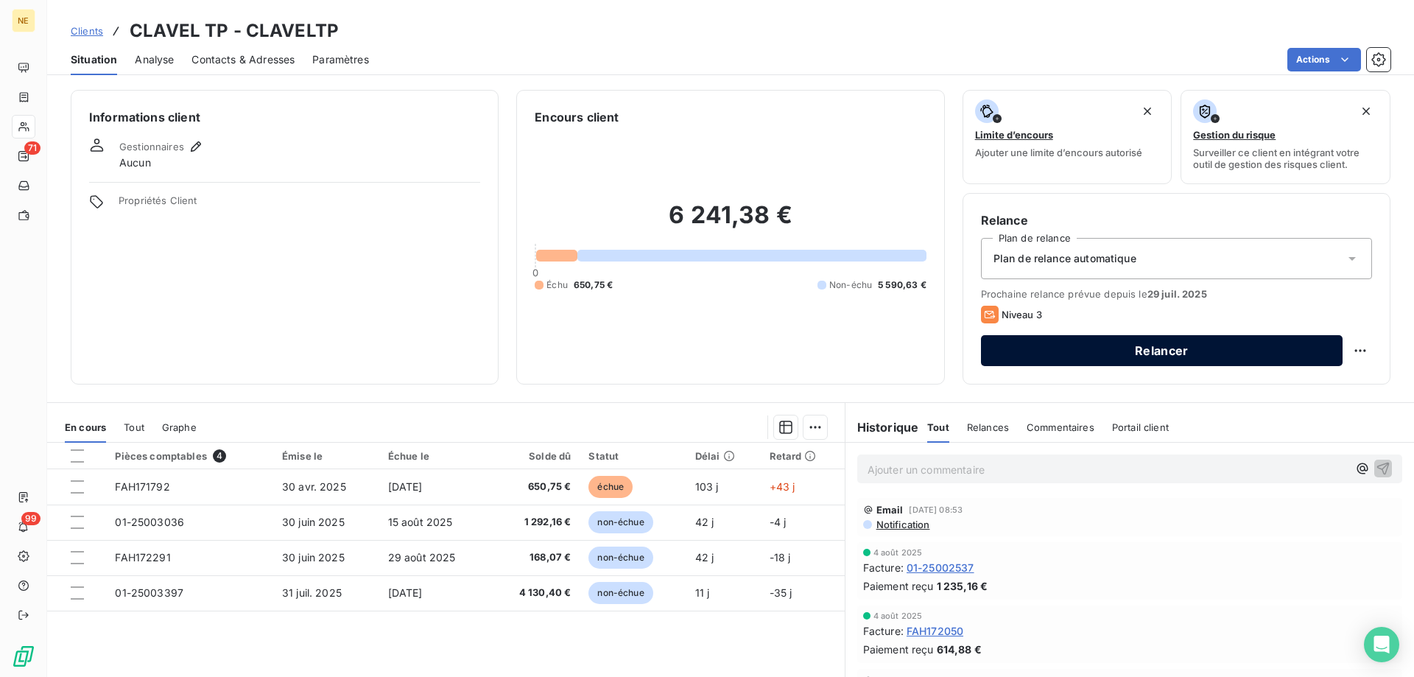
click at [1120, 348] on button "Relancer" at bounding box center [1162, 350] width 362 height 31
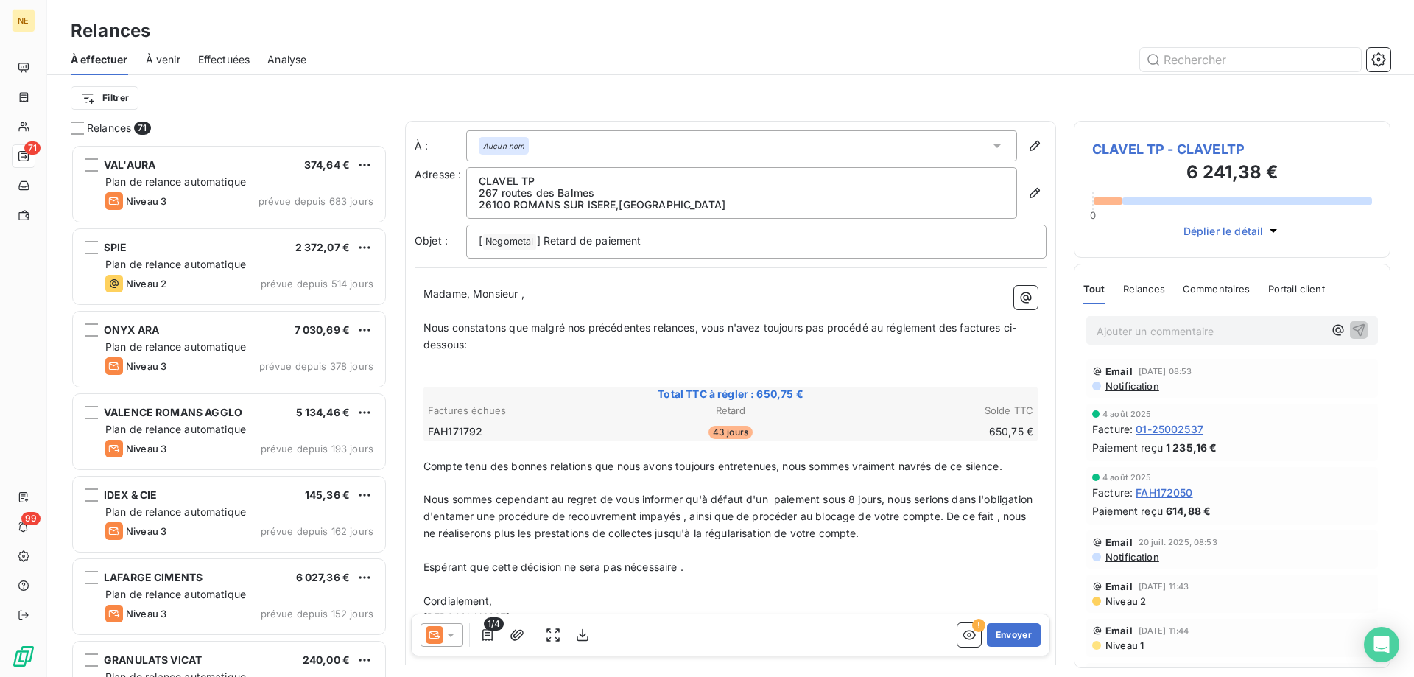
scroll to position [522, 306]
click at [1028, 190] on icon "button" at bounding box center [1035, 193] width 15 height 15
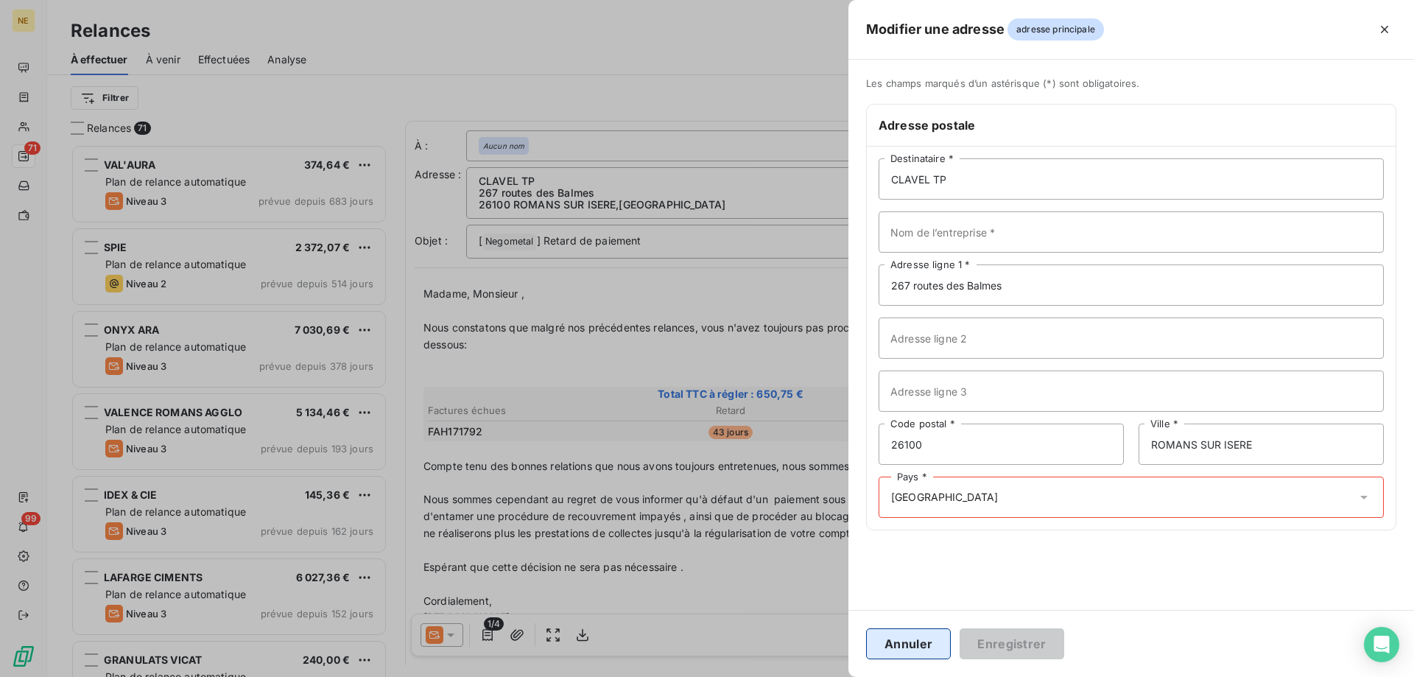
click at [913, 646] on button "Annuler" at bounding box center [908, 643] width 85 height 31
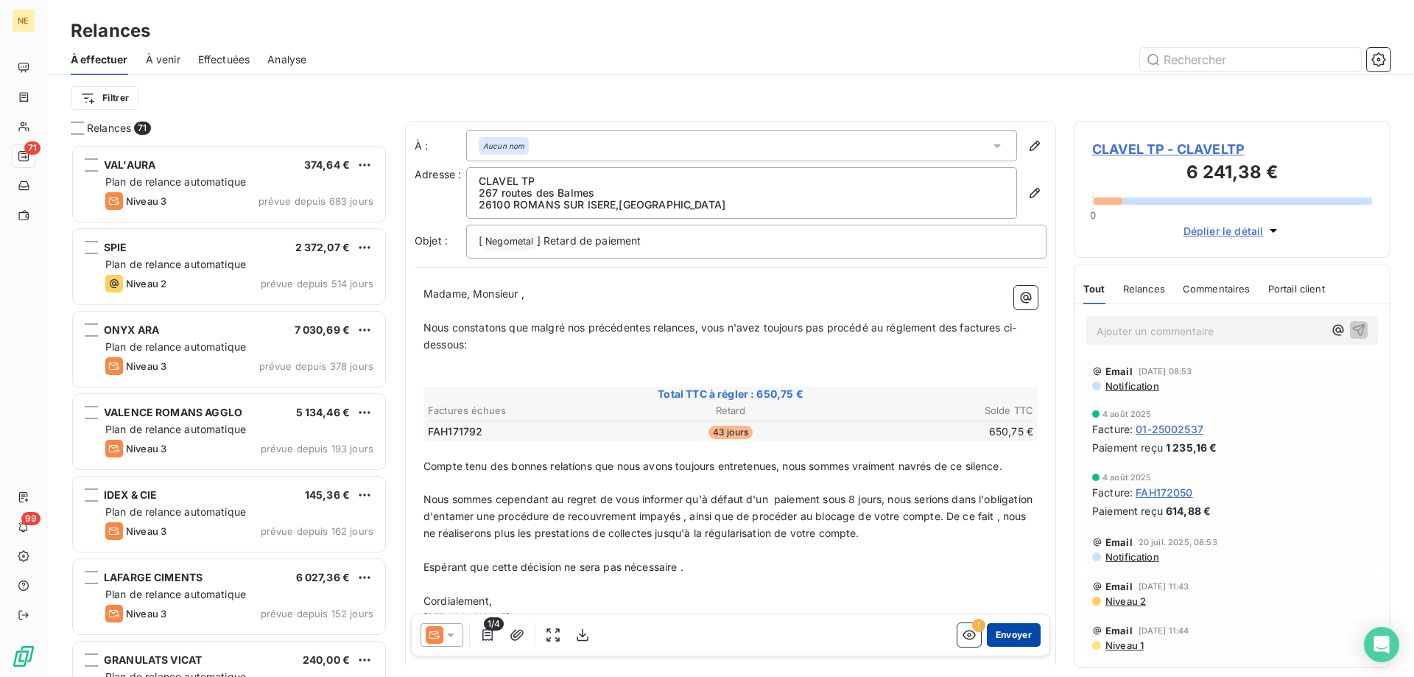
click at [1024, 639] on button "Envoyer" at bounding box center [1014, 635] width 54 height 24
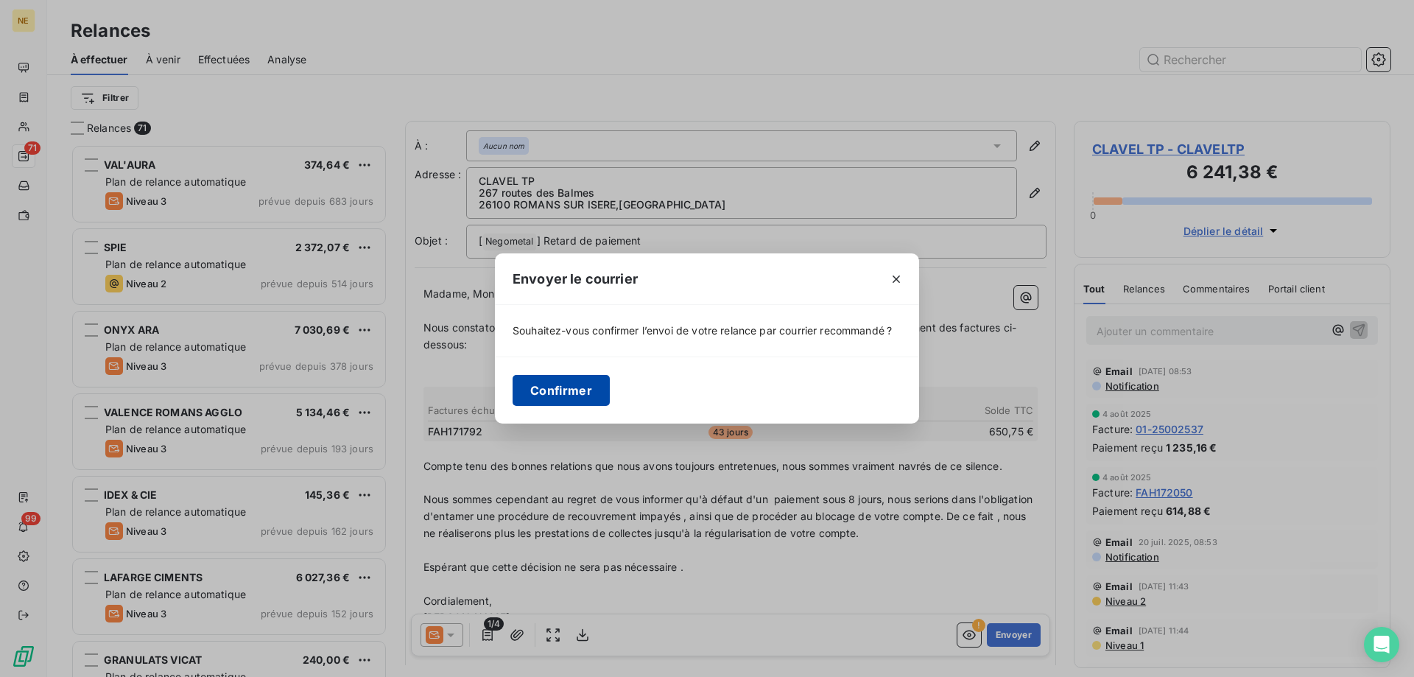
click at [578, 382] on button "Confirmer" at bounding box center [561, 390] width 97 height 31
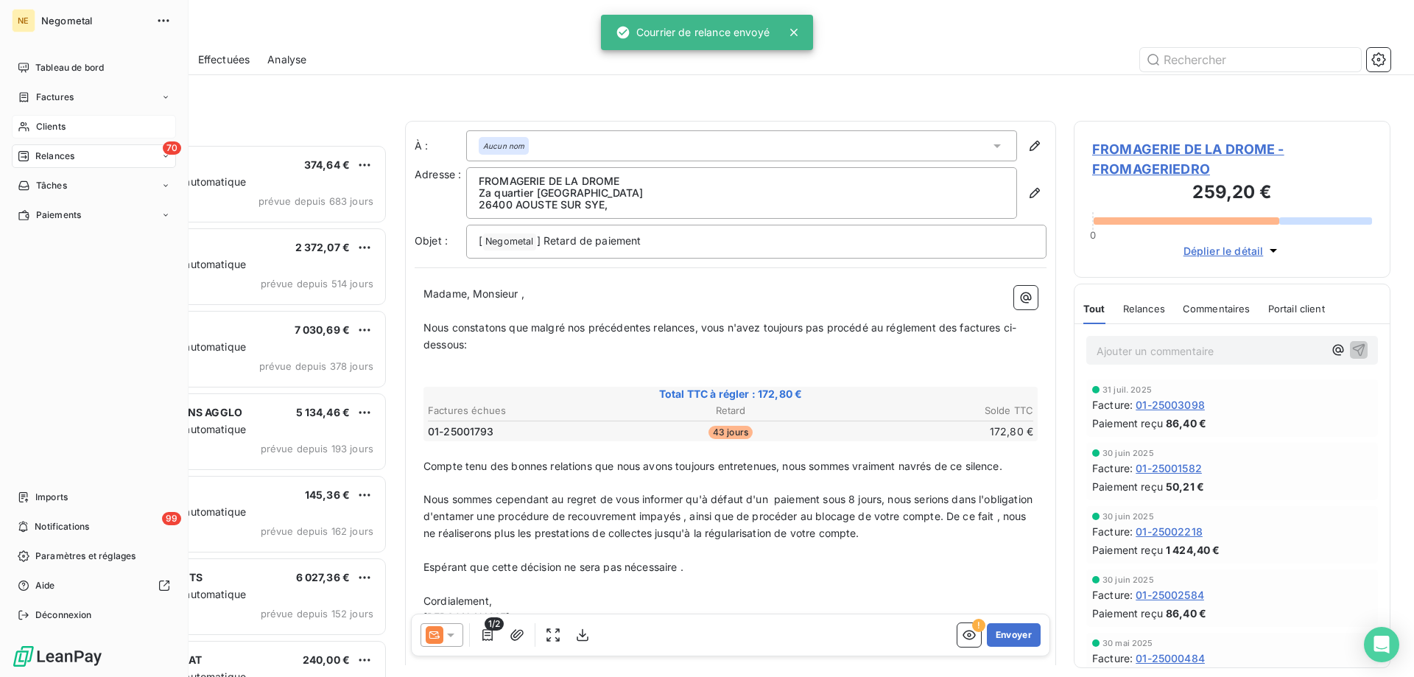
click at [41, 129] on span "Clients" at bounding box center [50, 126] width 29 height 13
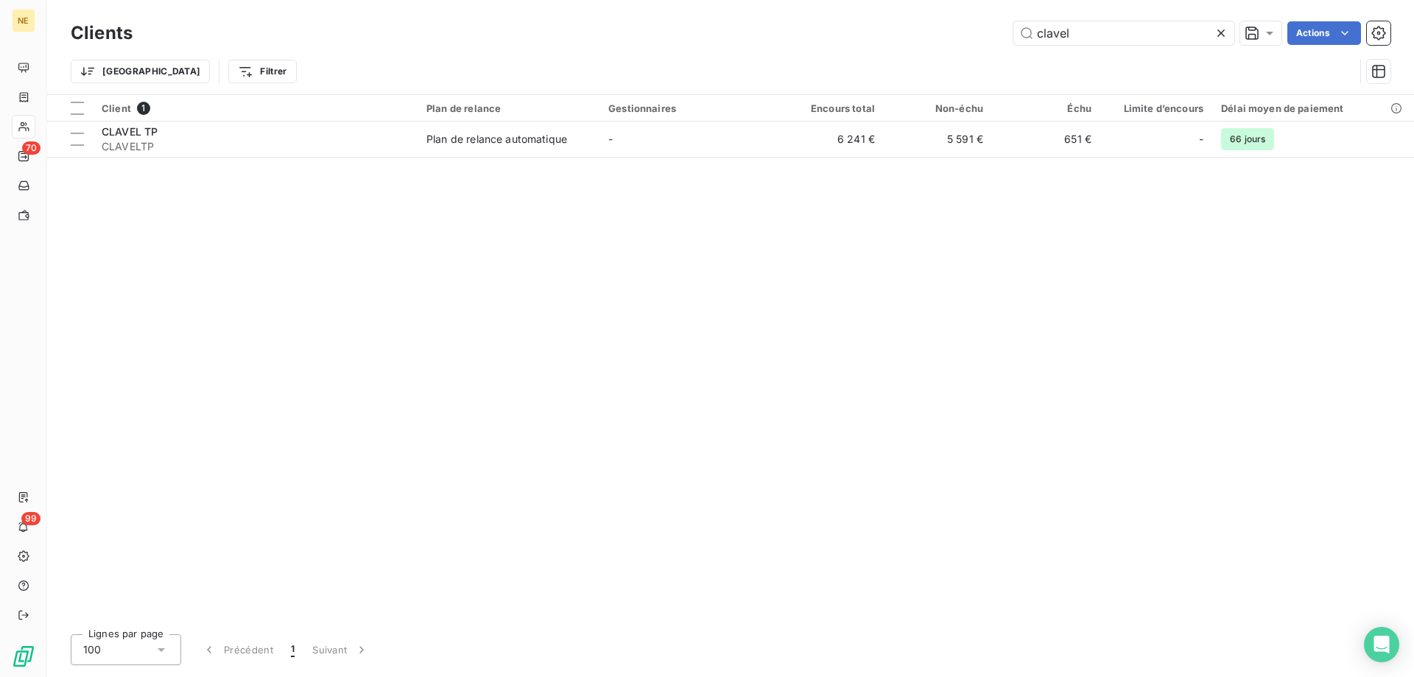
drag, startPoint x: 1077, startPoint y: 35, endPoint x: 994, endPoint y: 27, distance: 83.7
click at [994, 27] on div "clavel Actions" at bounding box center [770, 33] width 1241 height 24
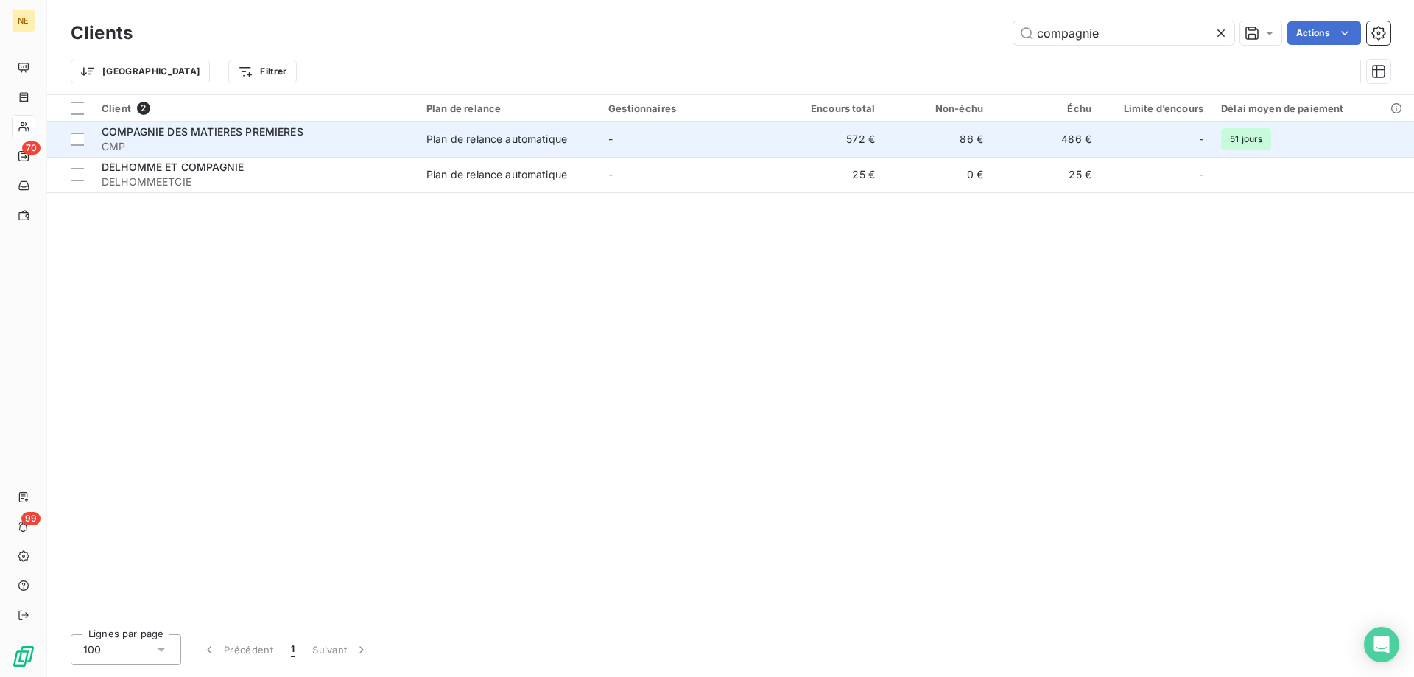
type input "compagnie"
click at [497, 135] on div "Plan de relance automatique" at bounding box center [497, 139] width 141 height 15
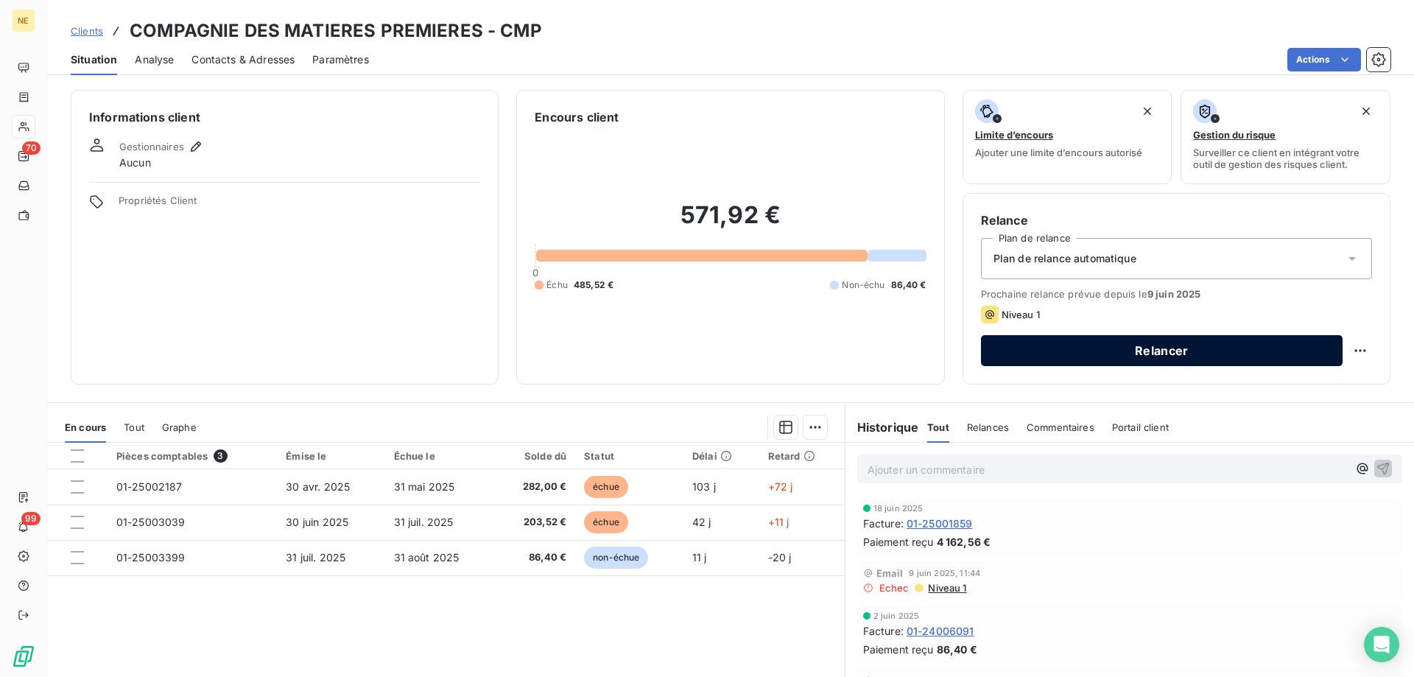
click at [1188, 343] on button "Relancer" at bounding box center [1162, 350] width 362 height 31
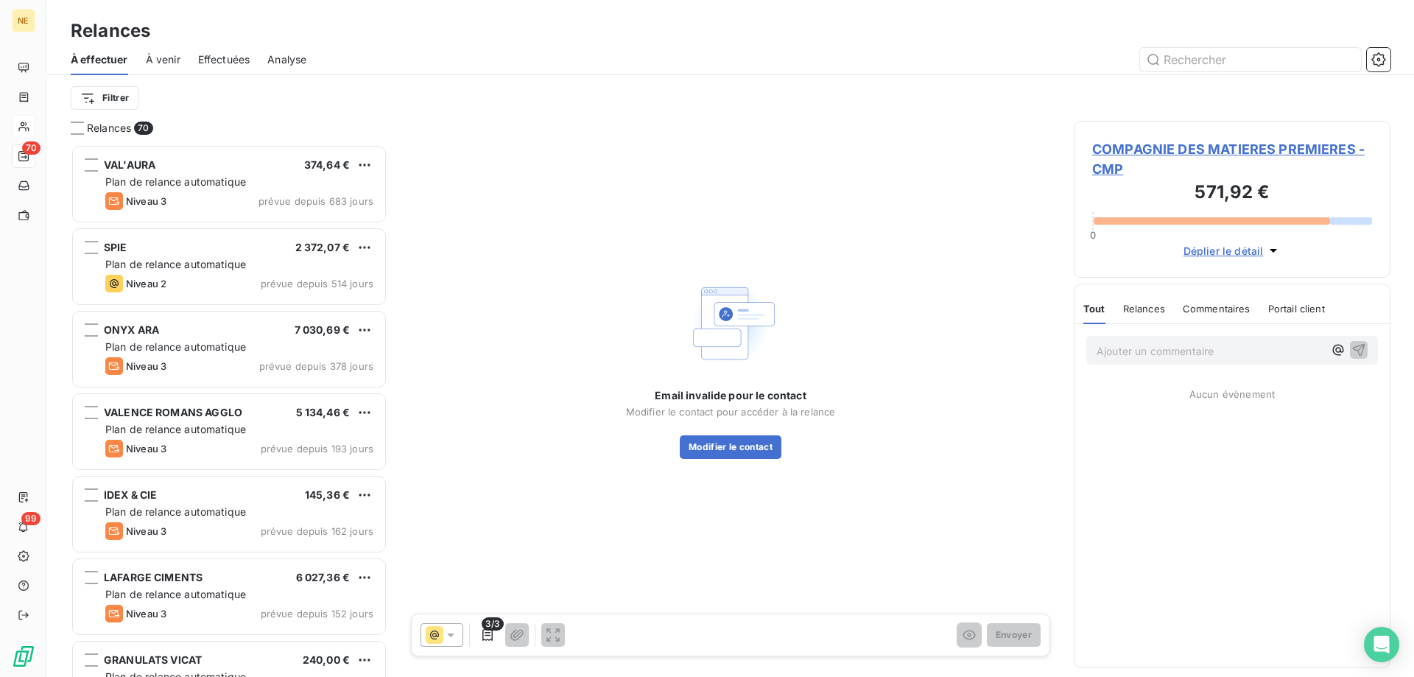
scroll to position [522, 306]
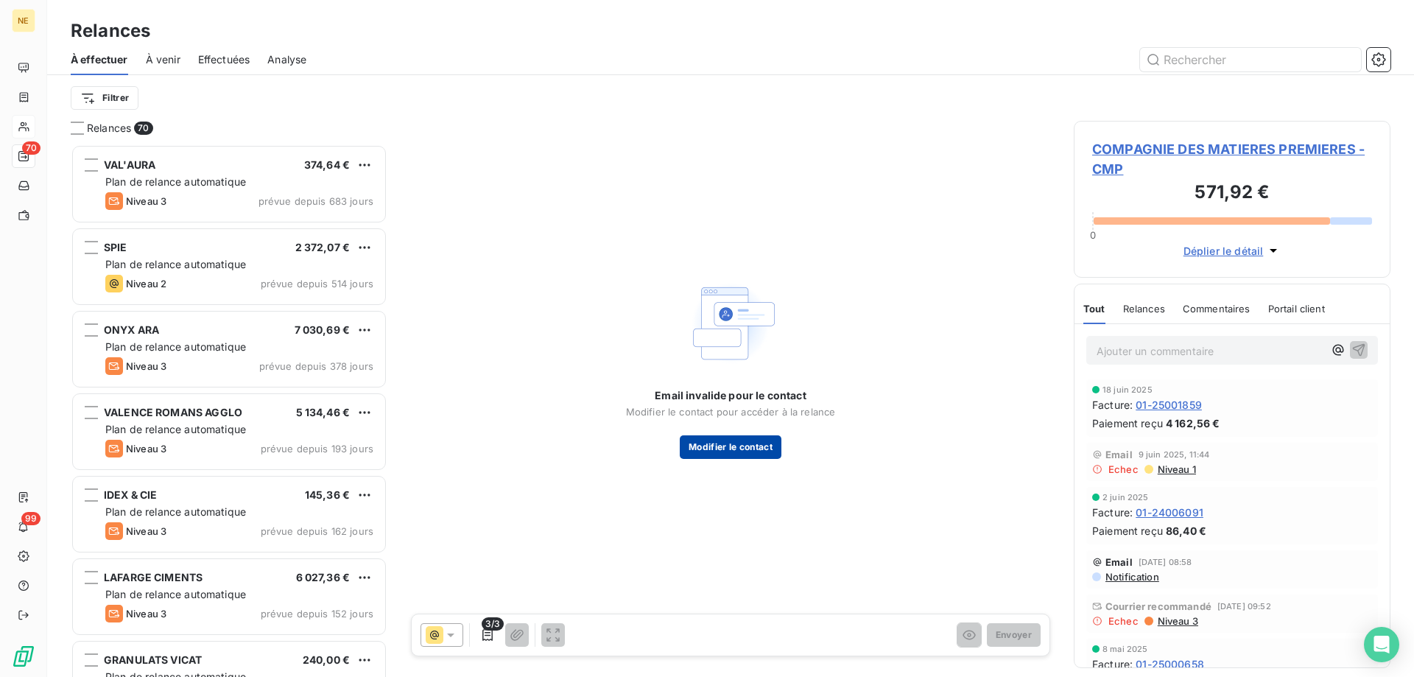
click at [706, 444] on button "Modifier le contact" at bounding box center [731, 447] width 102 height 24
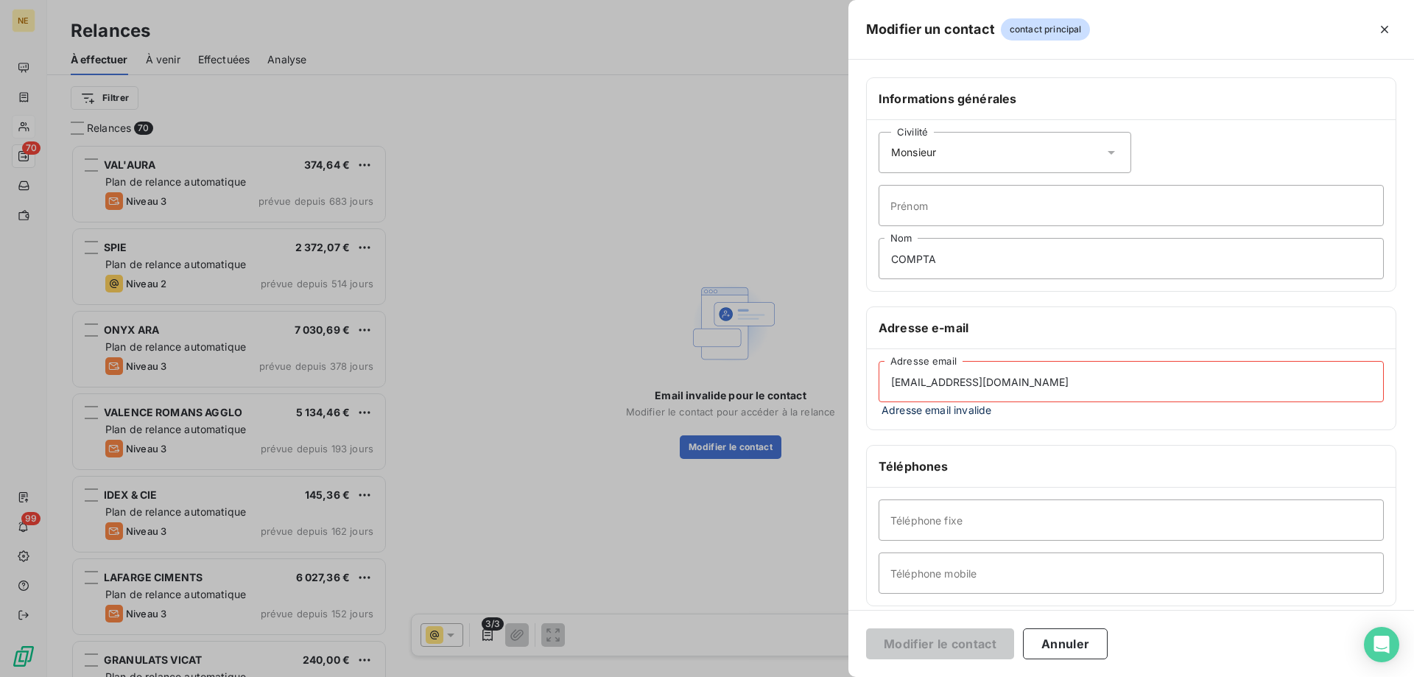
drag, startPoint x: 1018, startPoint y: 390, endPoint x: 840, endPoint y: 392, distance: 178.3
click at [840, 676] on div "Modifier un contact contact principal Informations générales Civilité Monsieur …" at bounding box center [707, 677] width 1414 height 0
paste input "info"
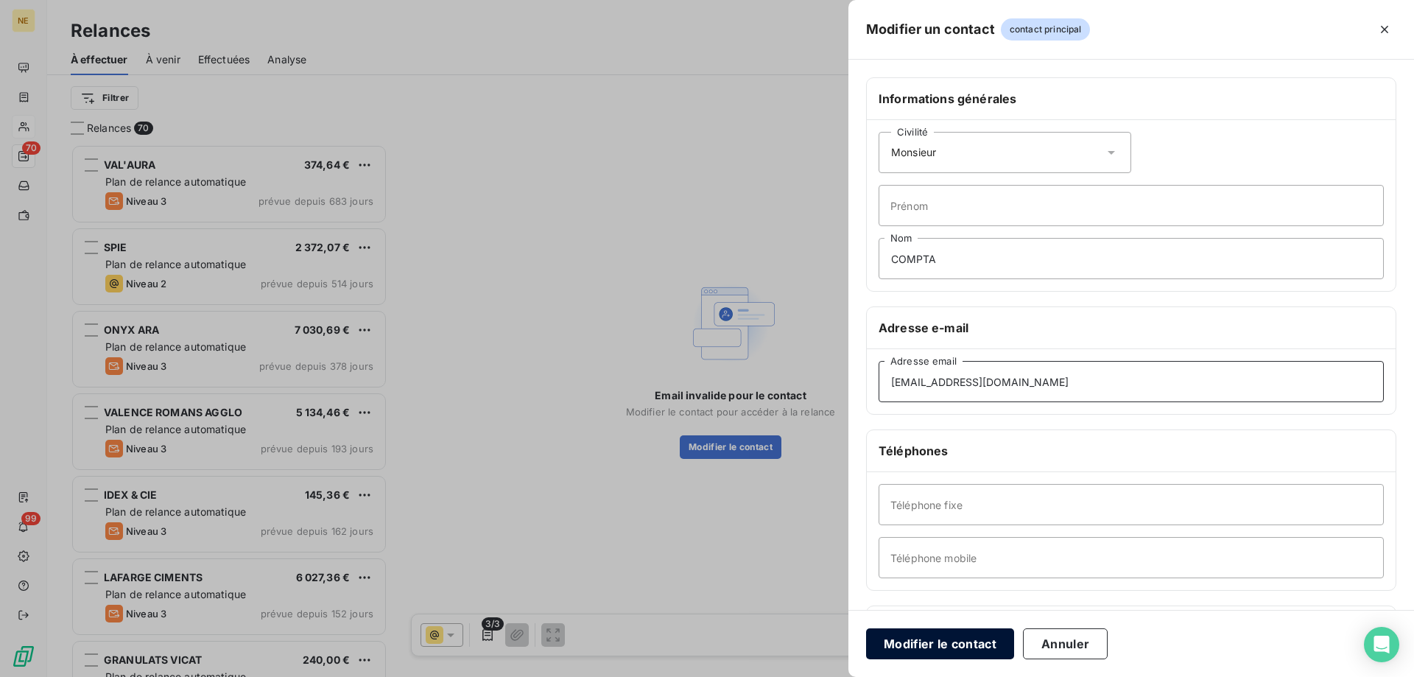
type input "[EMAIL_ADDRESS][DOMAIN_NAME]"
click at [973, 654] on button "Modifier le contact" at bounding box center [940, 643] width 148 height 31
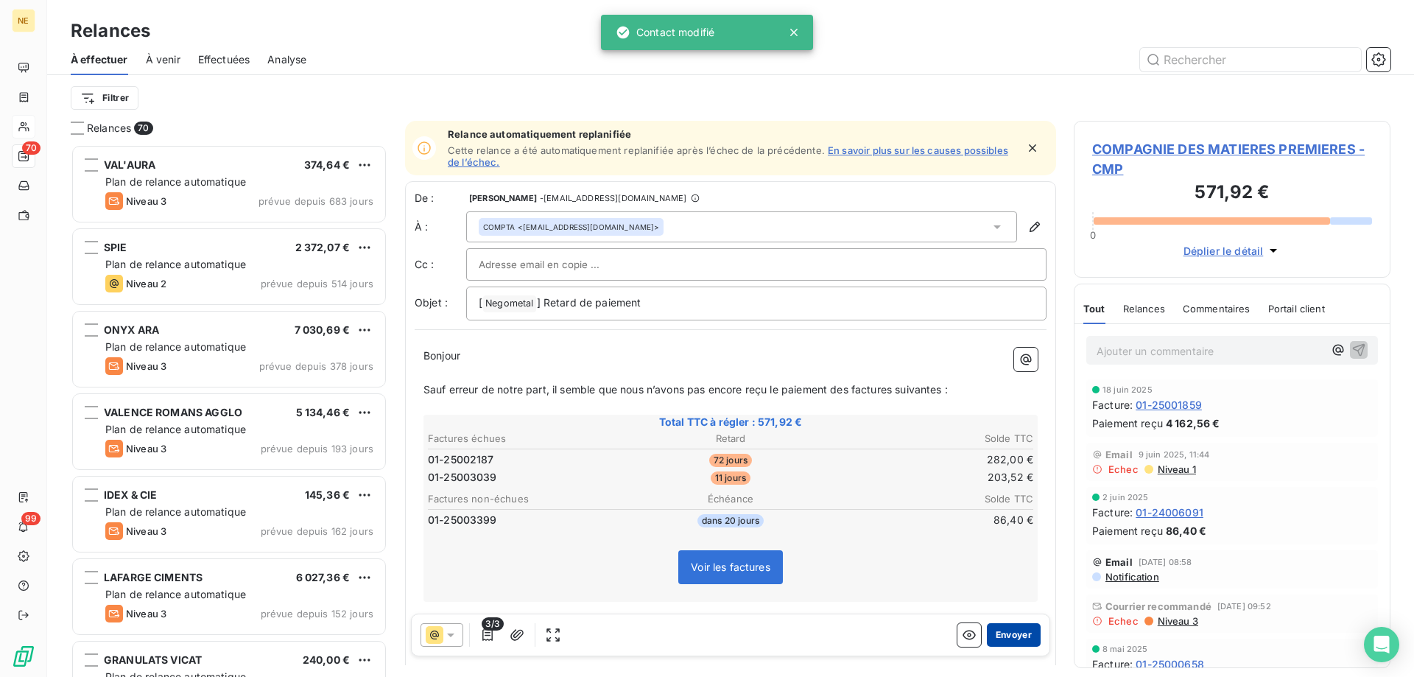
click at [1005, 635] on button "Envoyer" at bounding box center [1014, 635] width 54 height 24
